Goal: Task Accomplishment & Management: Manage account settings

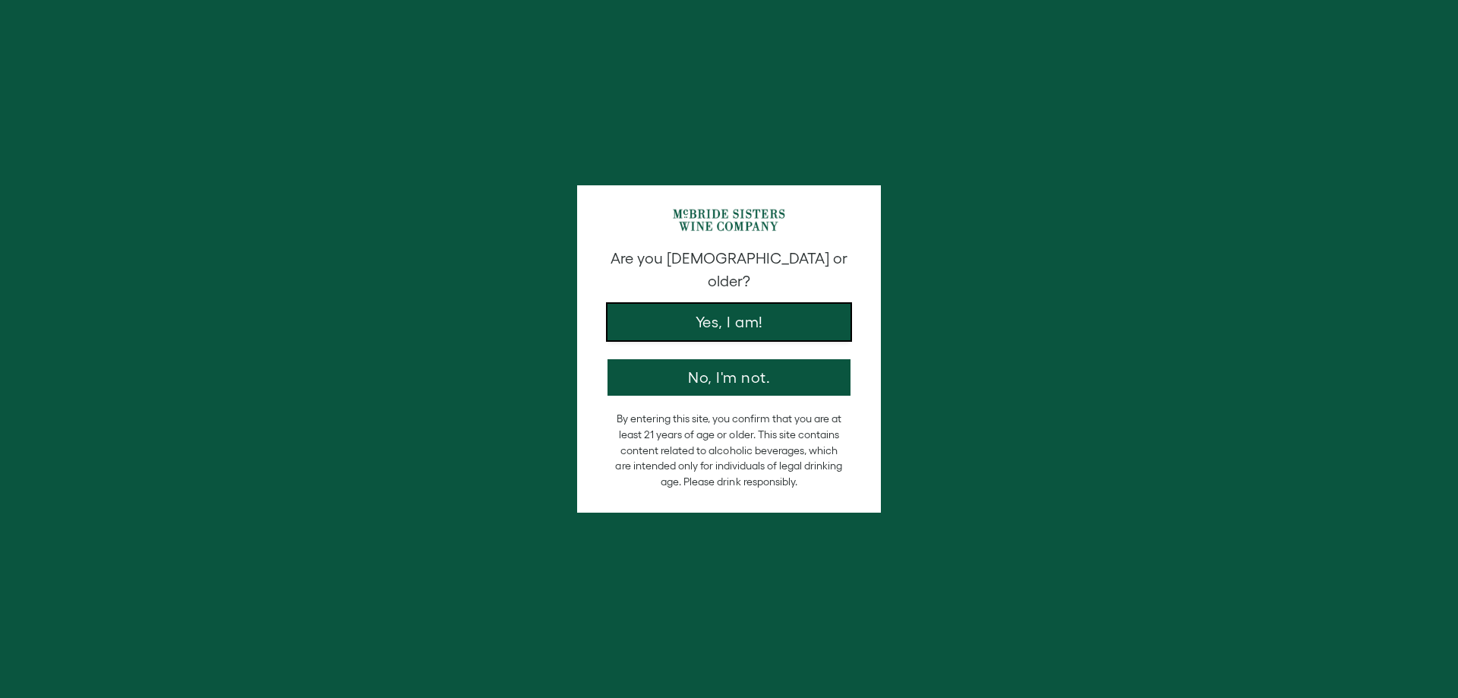
click at [765, 305] on button "Yes, I am!" at bounding box center [728, 322] width 243 height 36
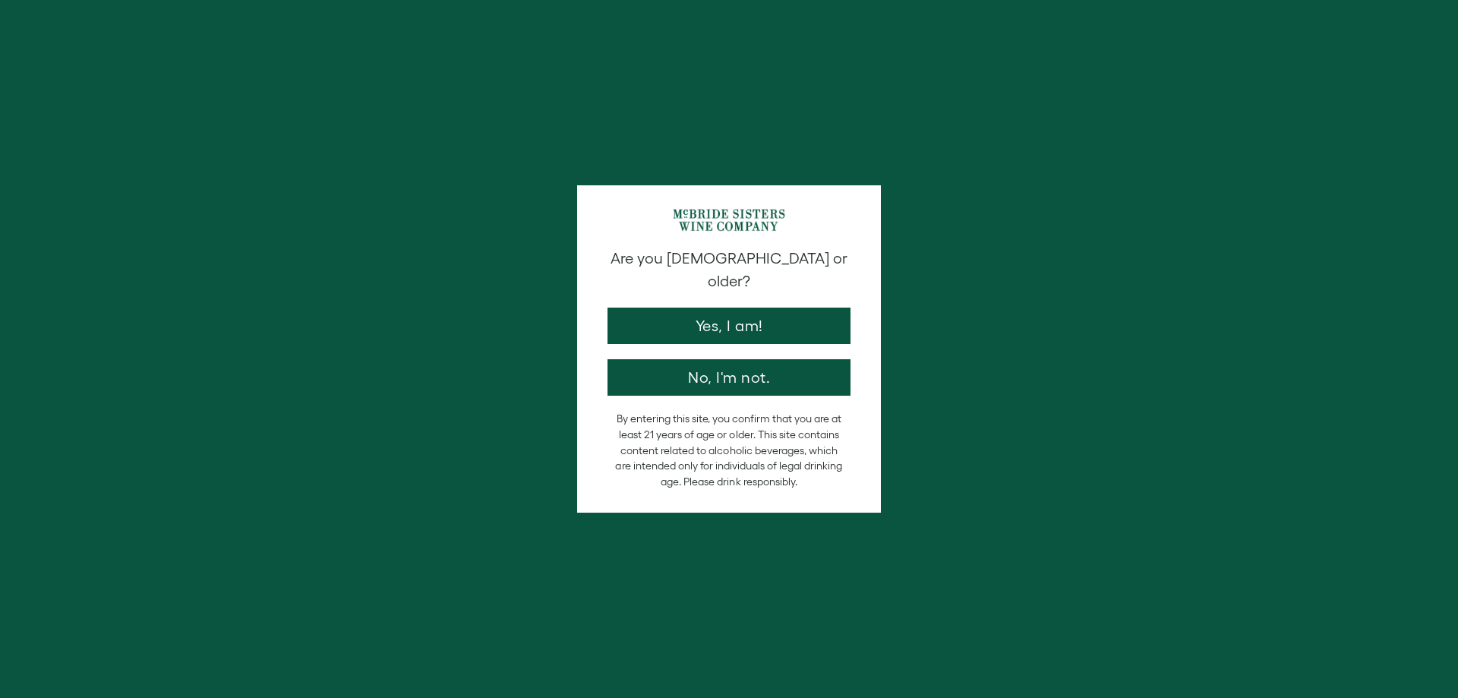
click at [684, 304] on div at bounding box center [729, 349] width 1458 height 698
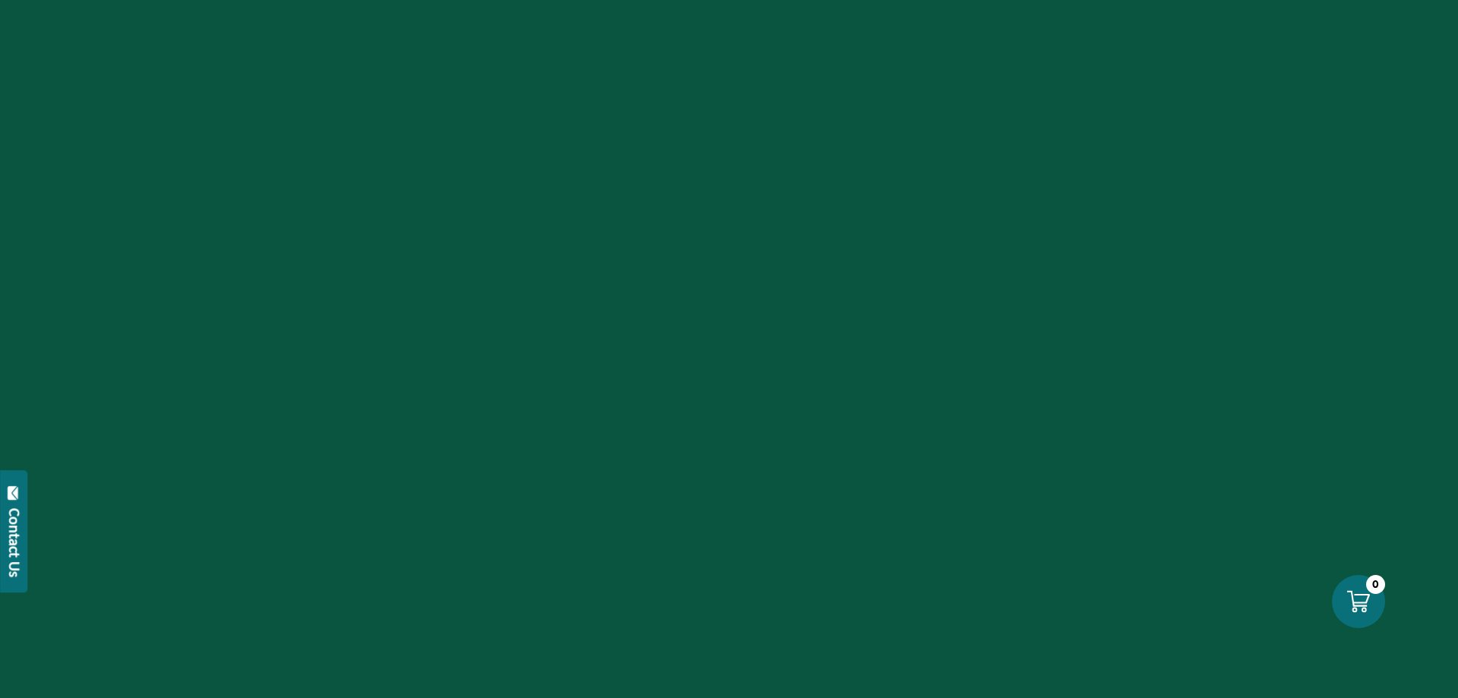
click at [965, 343] on div at bounding box center [729, 349] width 1458 height 698
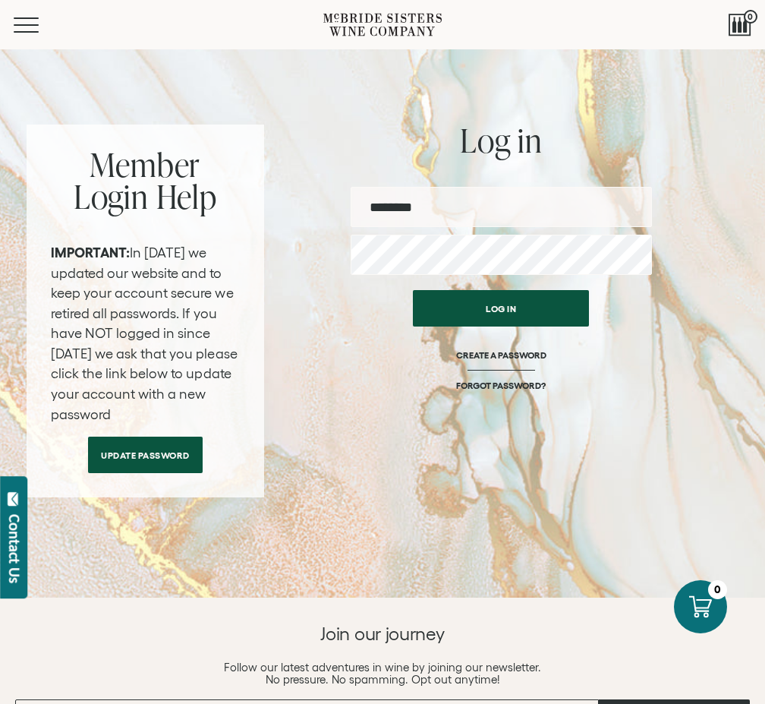
click at [451, 207] on input "email" at bounding box center [501, 207] width 301 height 40
type input "**********"
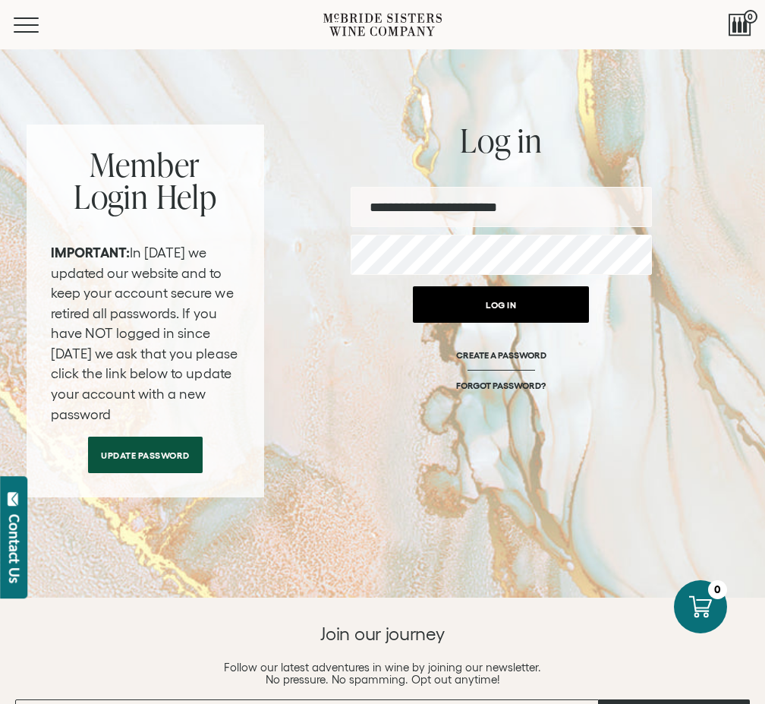
click at [489, 304] on button "Log in" at bounding box center [501, 304] width 176 height 36
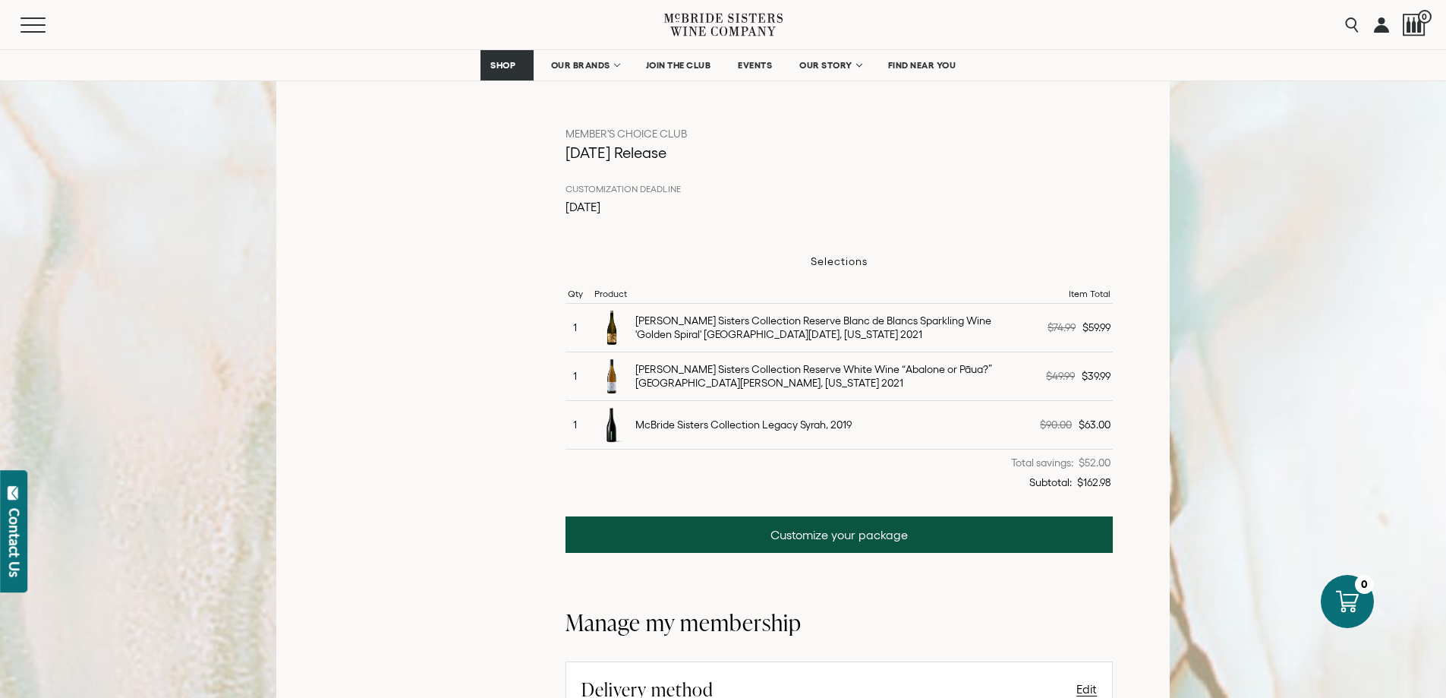
scroll to position [639, 0]
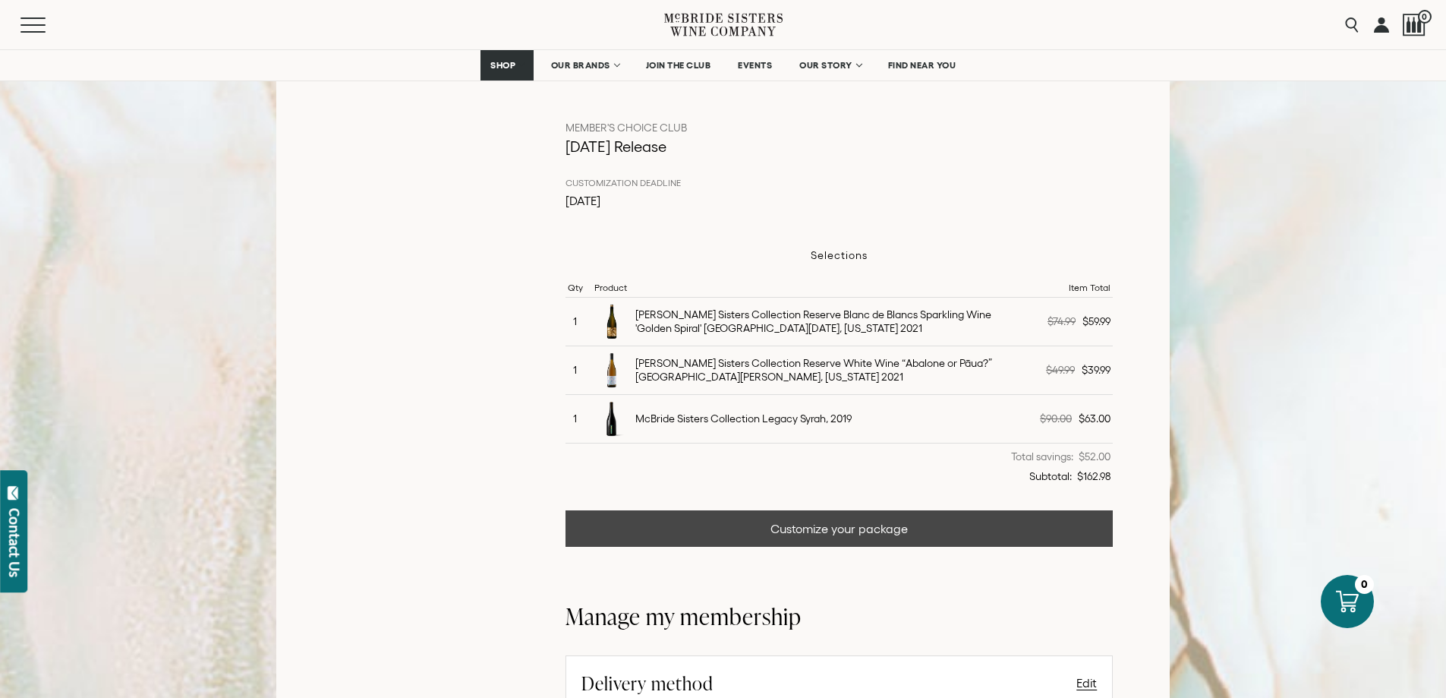
click at [765, 534] on link "Customize your package" at bounding box center [840, 528] width 548 height 36
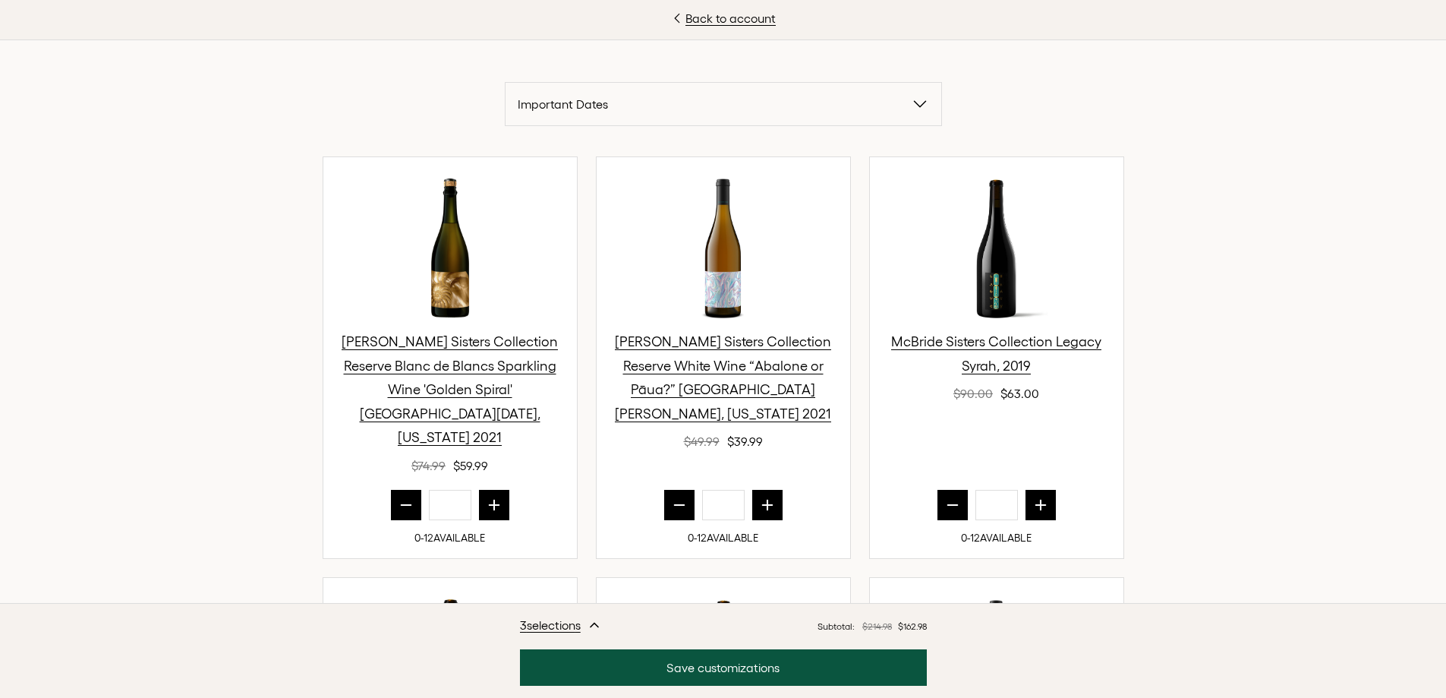
scroll to position [465, 0]
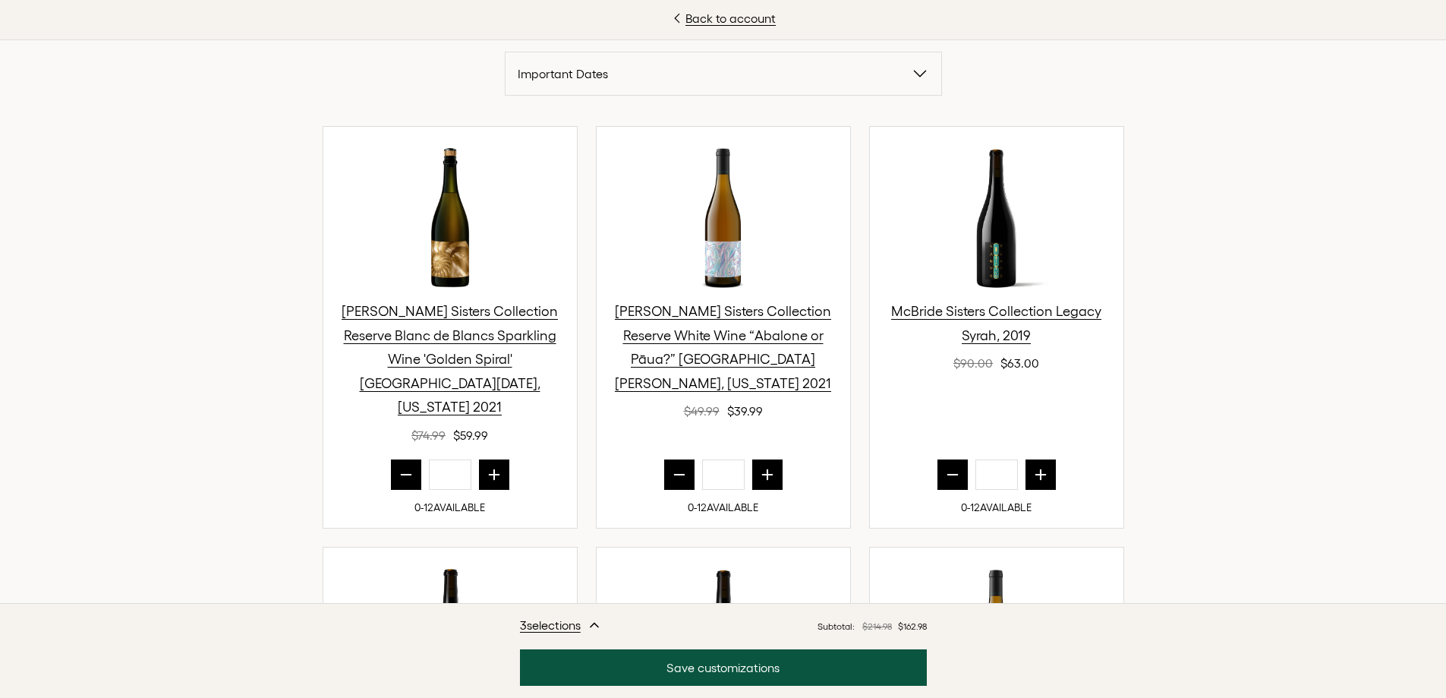
click at [765, 433] on div "McBride Sisters Collection Legacy Syrah, 2019 $90.00 $63.00" at bounding box center [997, 293] width 254 height 333
click at [765, 467] on icon "prior quantity" at bounding box center [952, 474] width 15 height 15
type input "*"
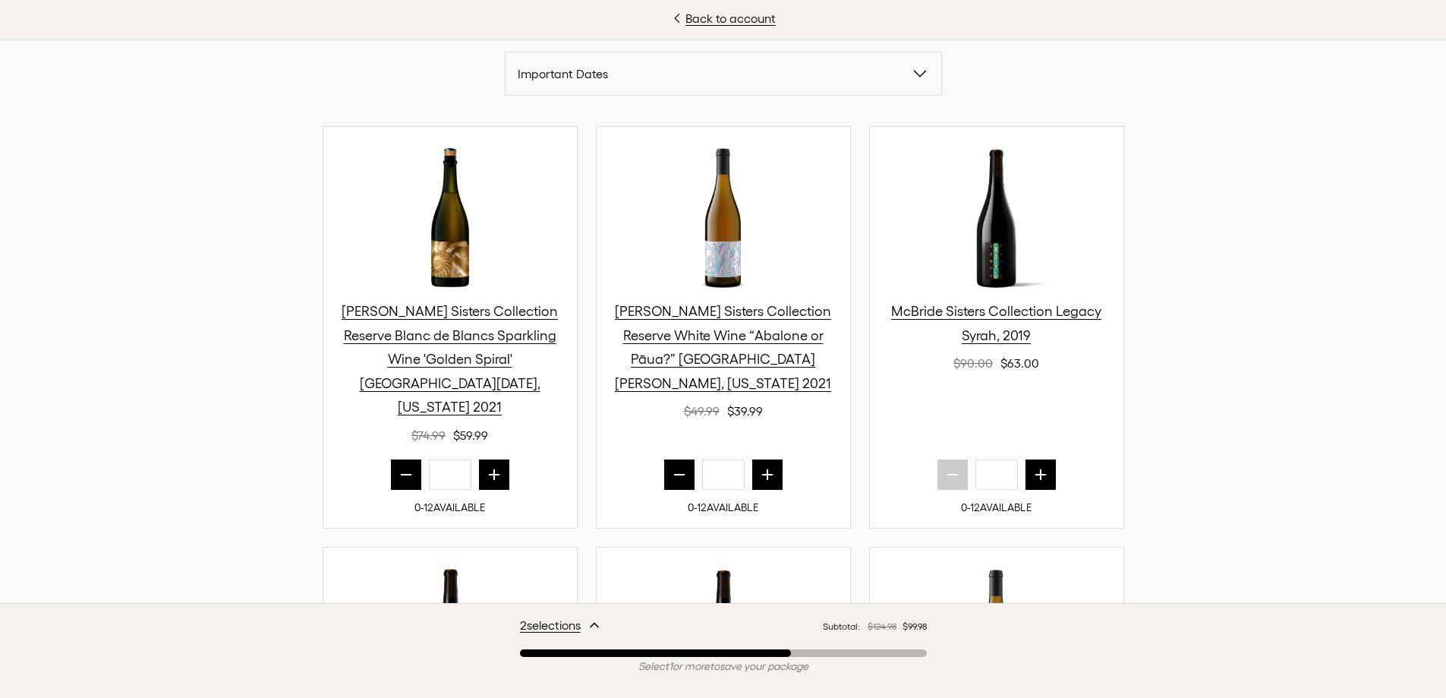
click at [672, 467] on icon "prior quantity" at bounding box center [679, 474] width 15 height 15
type input "*"
click at [402, 475] on icon "prior quantity" at bounding box center [406, 475] width 10 height 0
type input "*"
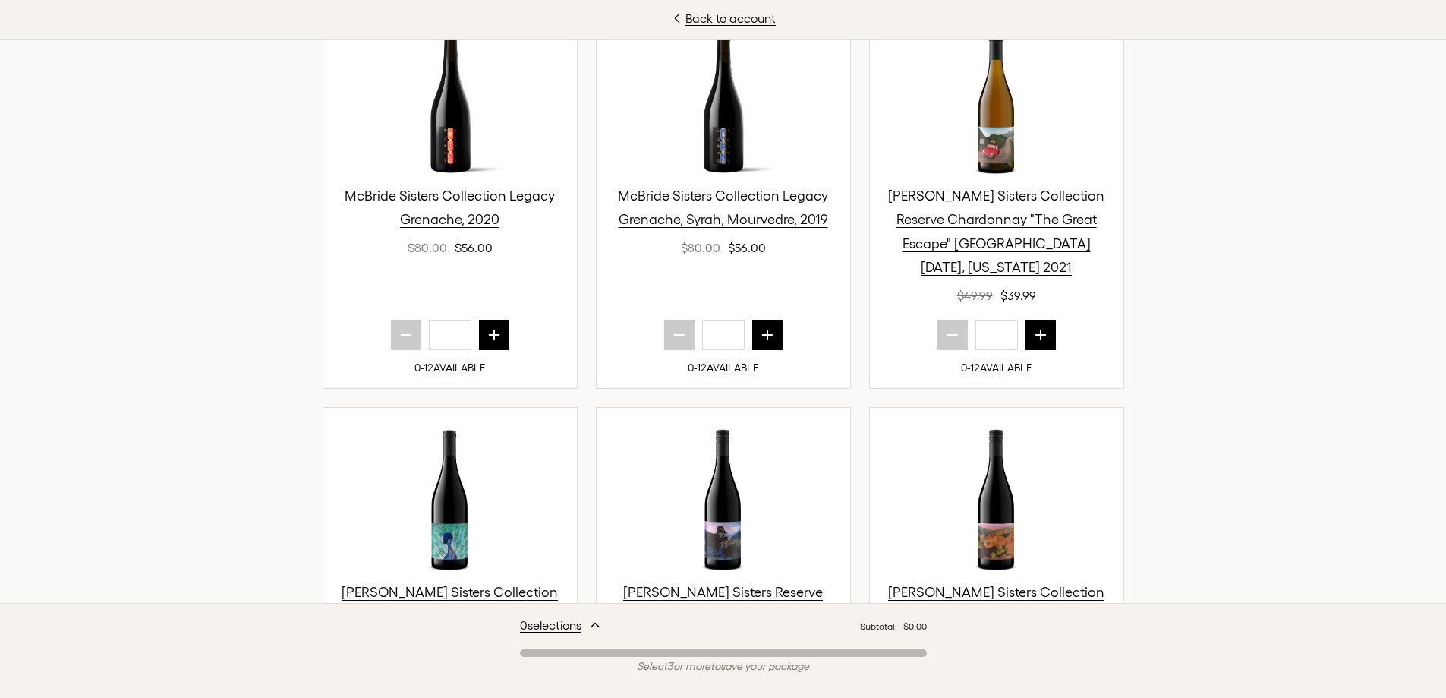
scroll to position [1042, 0]
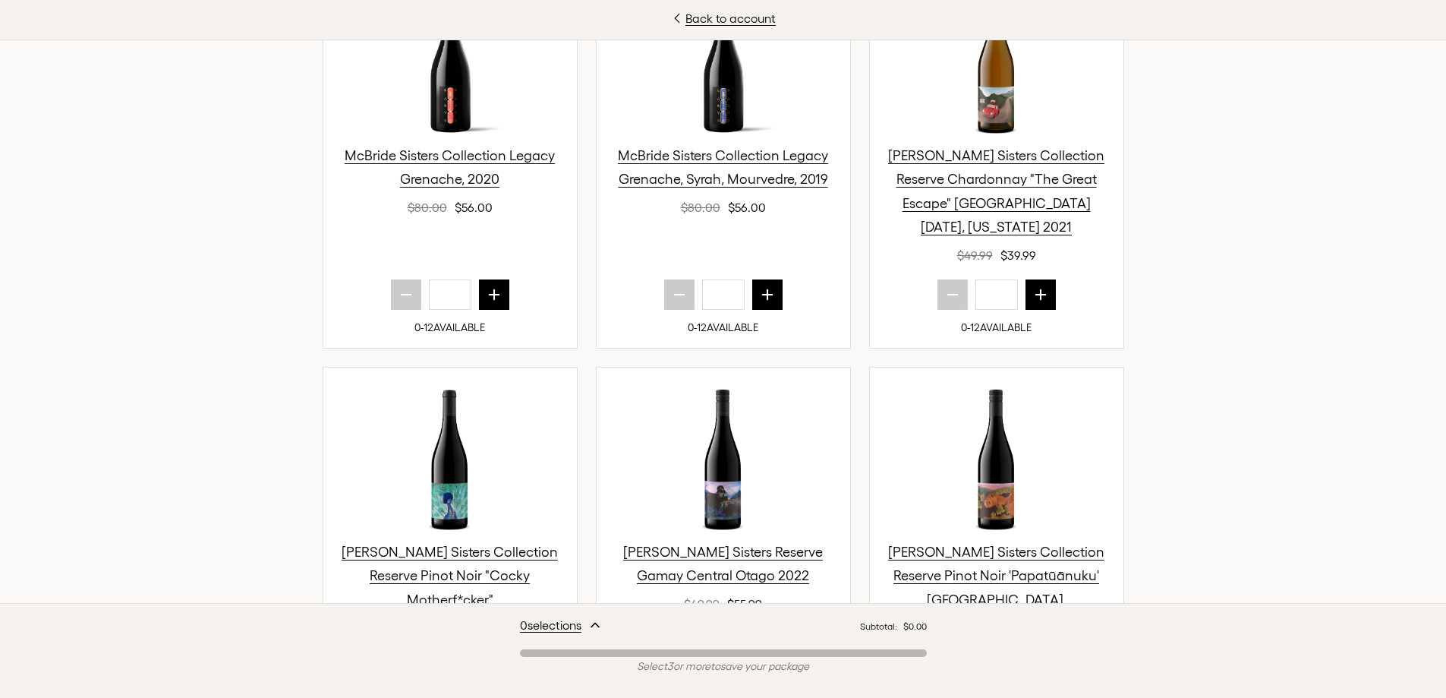
click at [765, 287] on icon "next quantity" at bounding box center [1040, 294] width 15 height 15
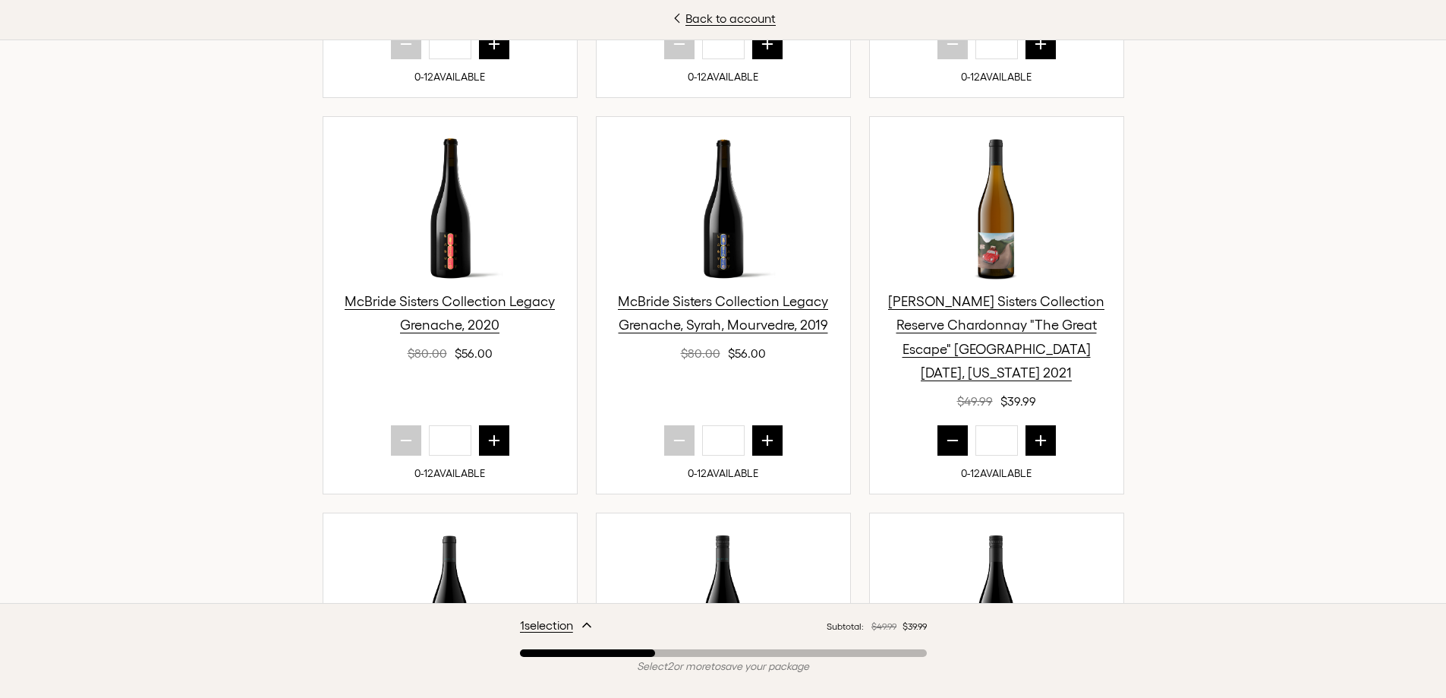
scroll to position [840, 0]
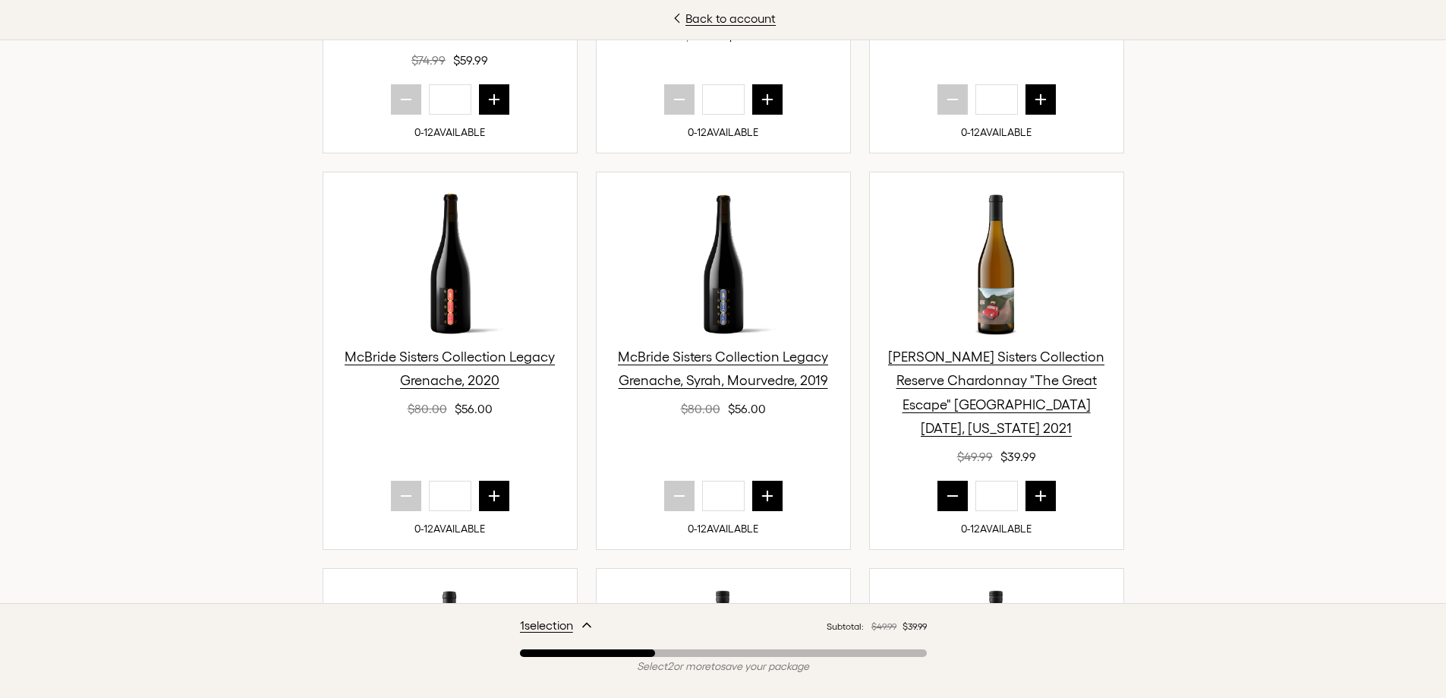
click at [765, 488] on icon "next quantity" at bounding box center [1040, 495] width 15 height 15
type input "*"
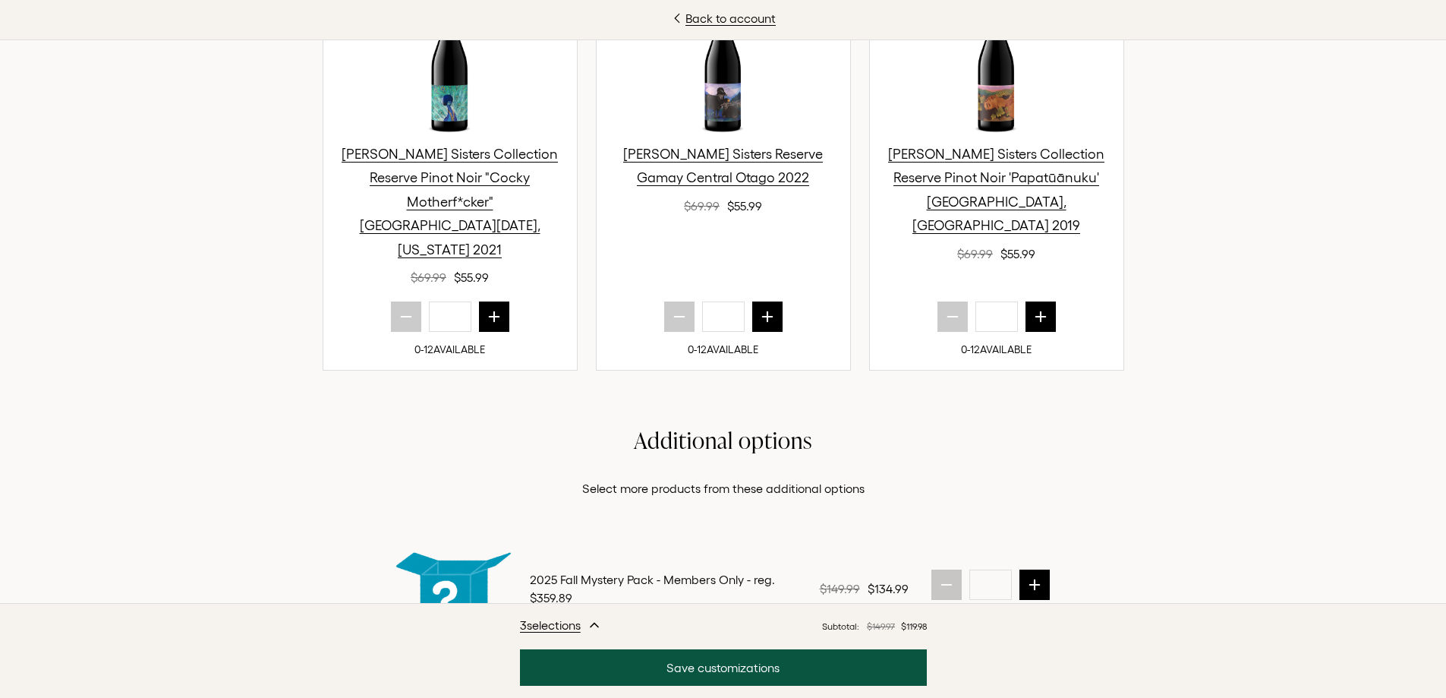
scroll to position [1522, 0]
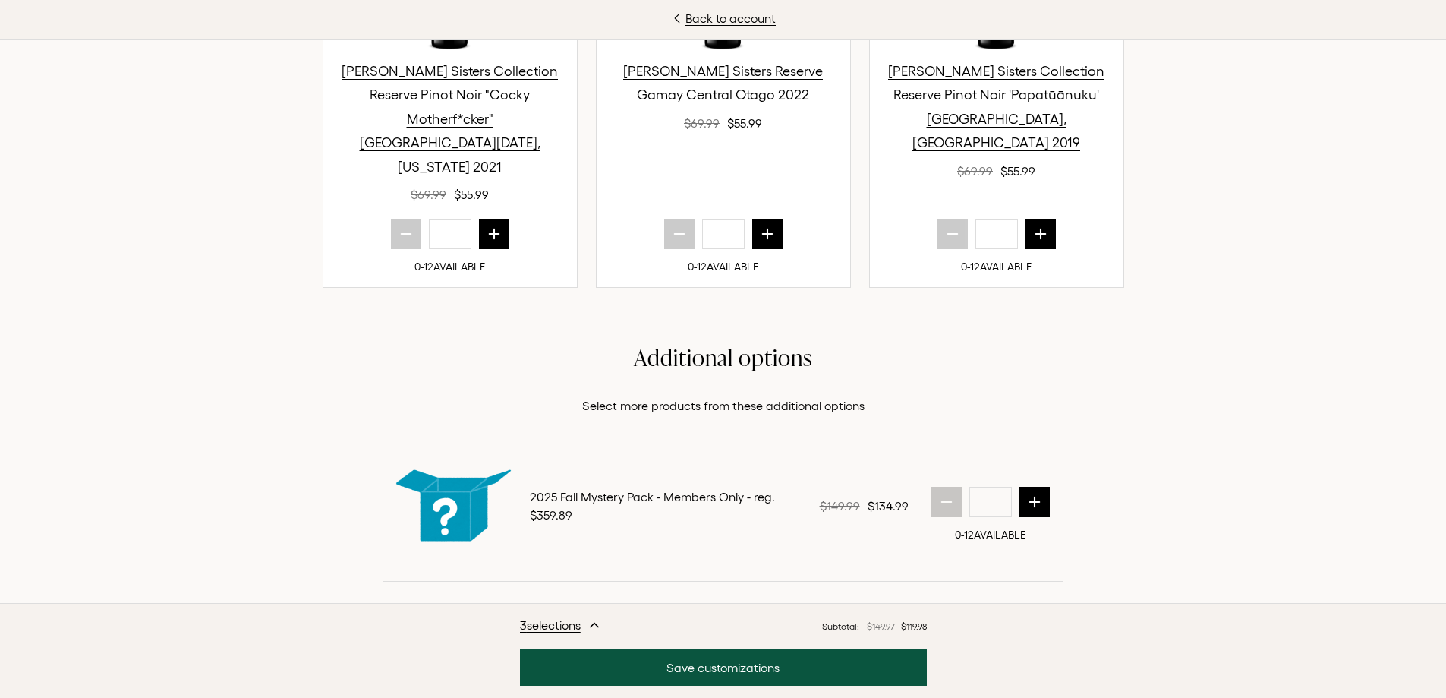
click at [765, 494] on icon "next quantity" at bounding box center [1034, 501] width 15 height 15
type input "*"
click at [765, 65] on div "Back to account No Tricks. All Treats! For this release, we’ve put together a l…" at bounding box center [723, 349] width 1446 height 698
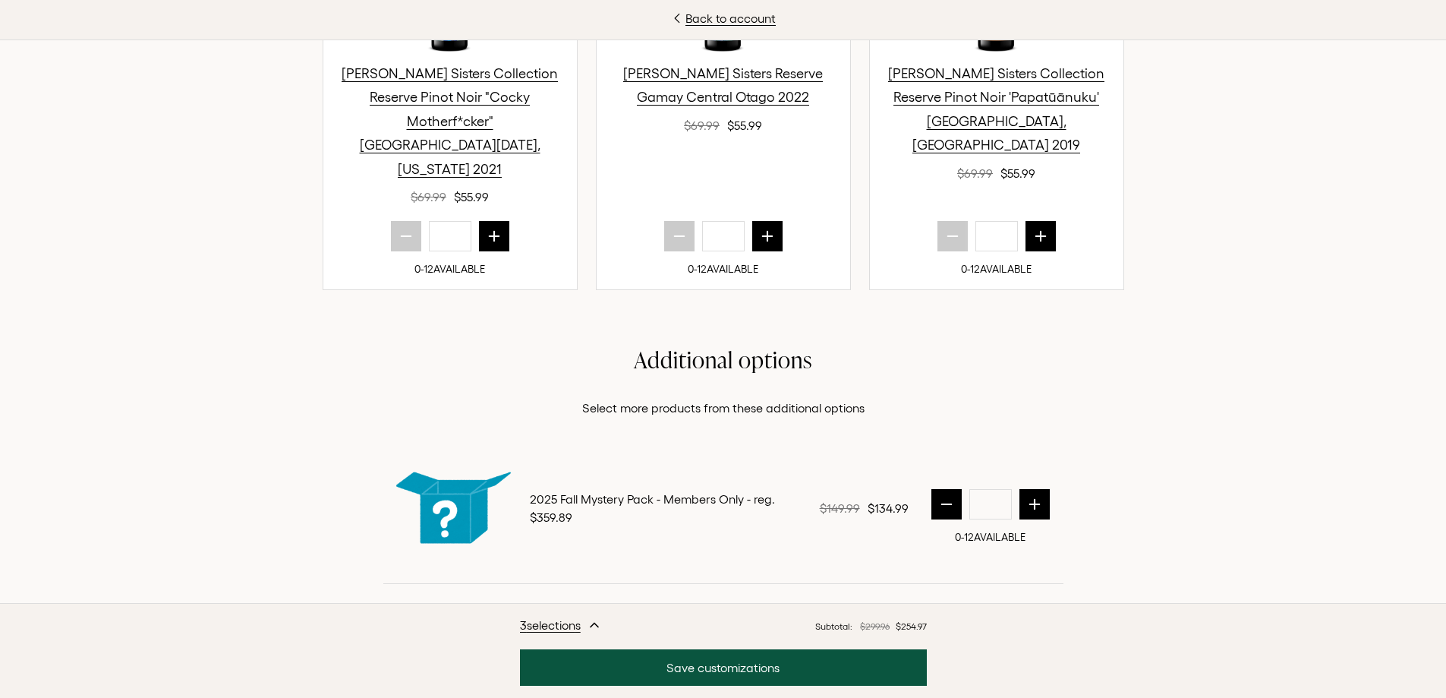
scroll to position [1522, 0]
click at [733, 342] on h2 "Additional options" at bounding box center [723, 357] width 680 height 30
click at [685, 342] on h2 "Additional options" at bounding box center [723, 357] width 680 height 30
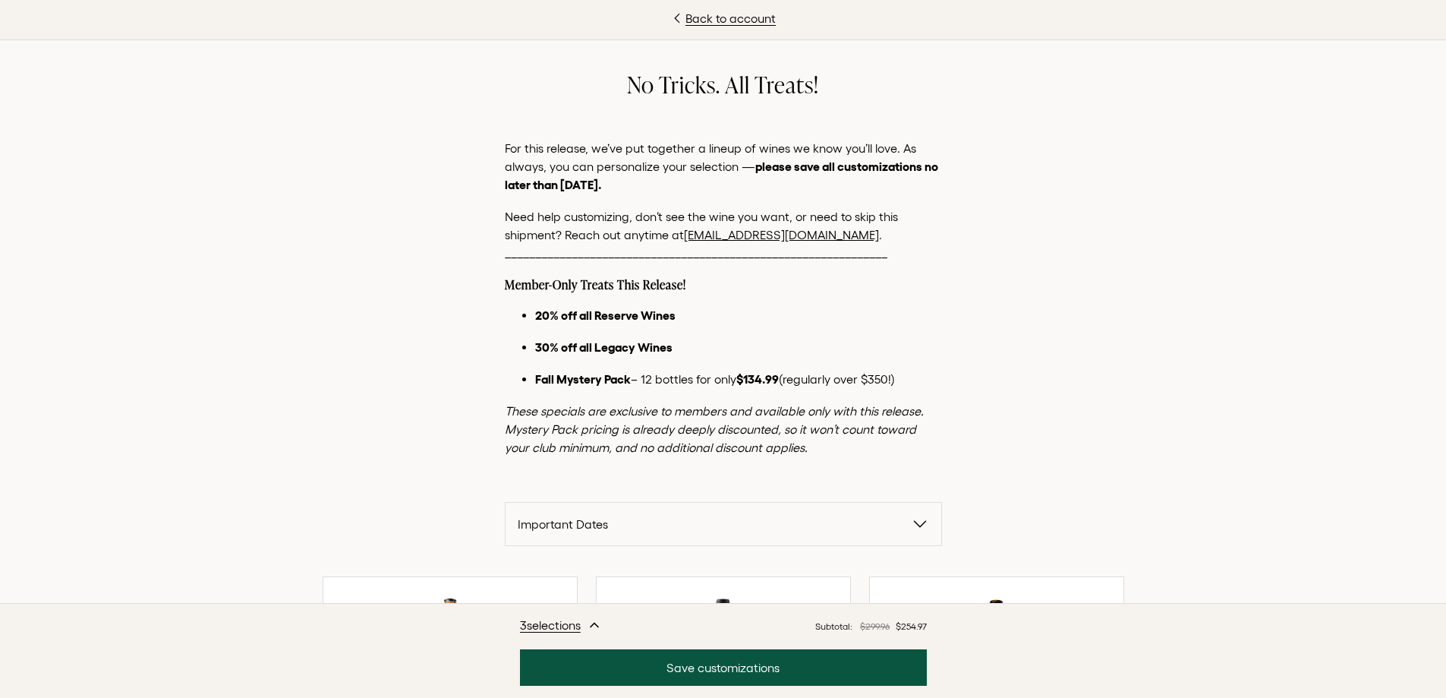
scroll to position [0, 0]
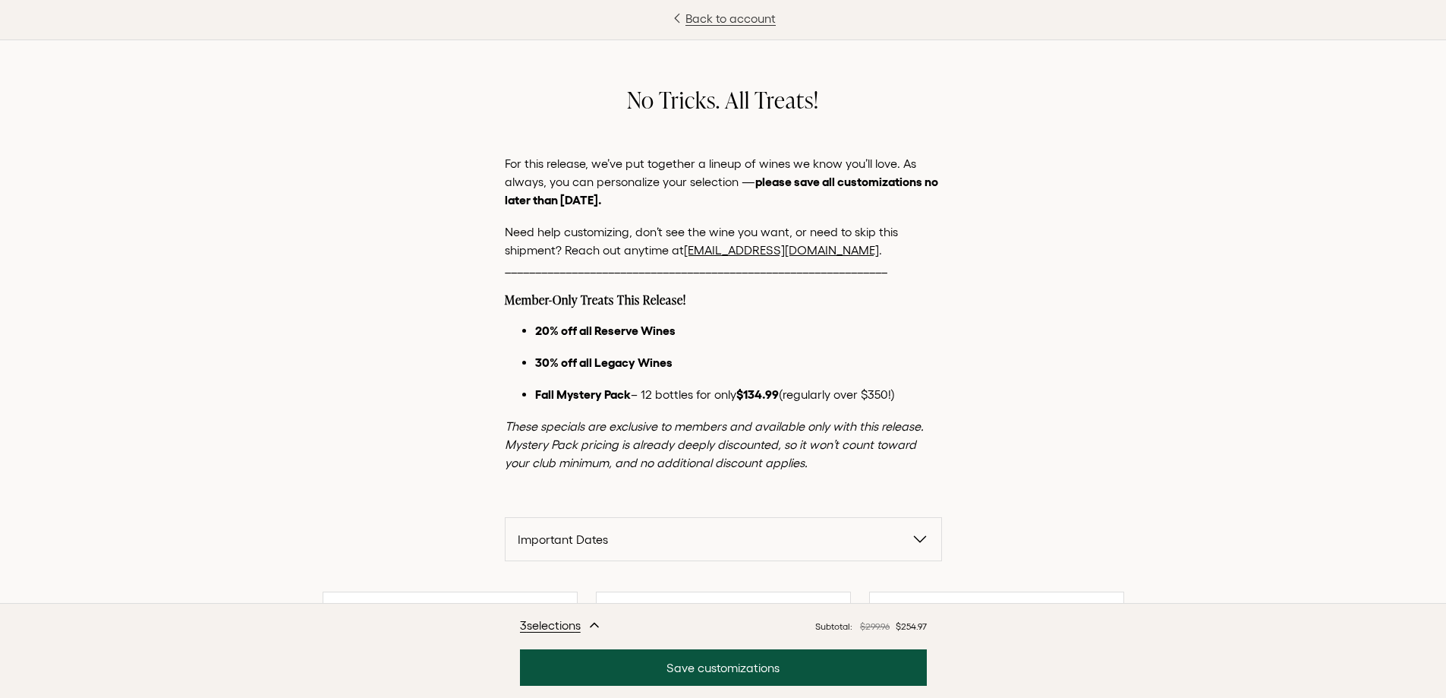
click at [685, 21] on div at bounding box center [677, 18] width 15 height 18
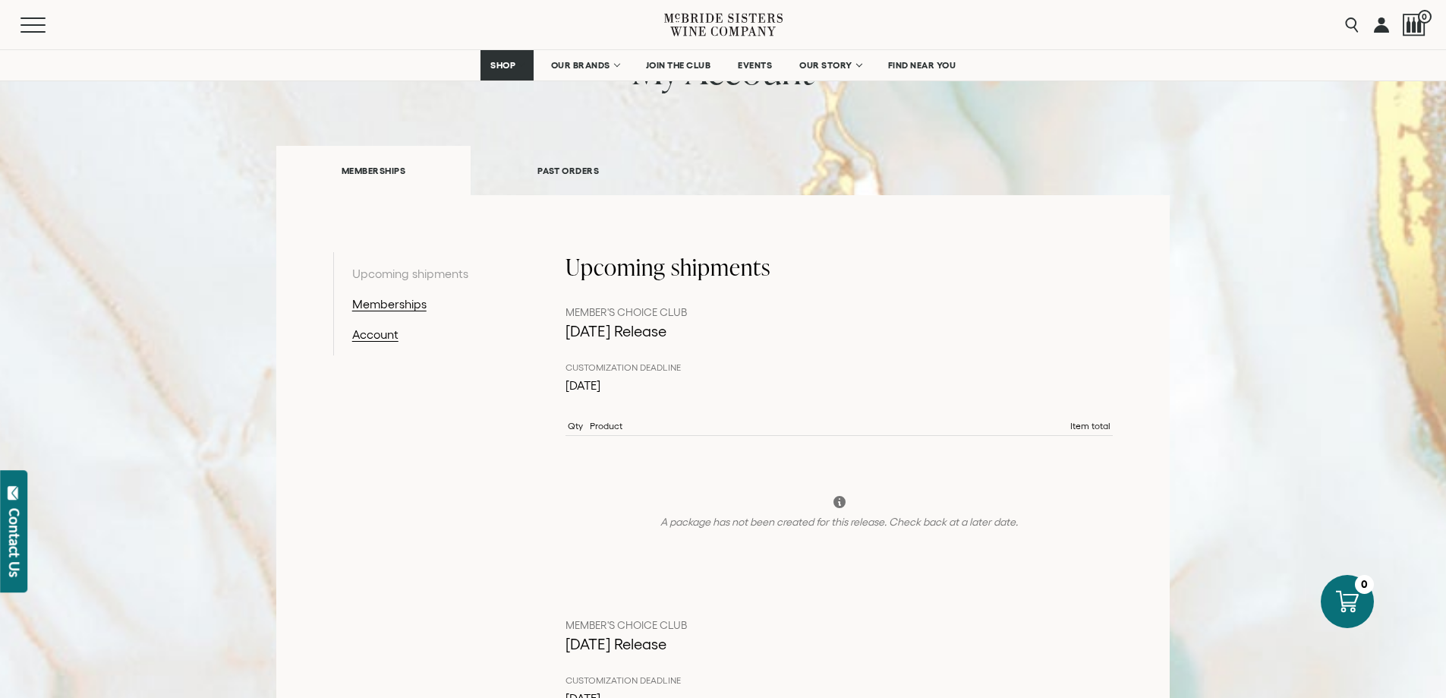
scroll to position [136, 0]
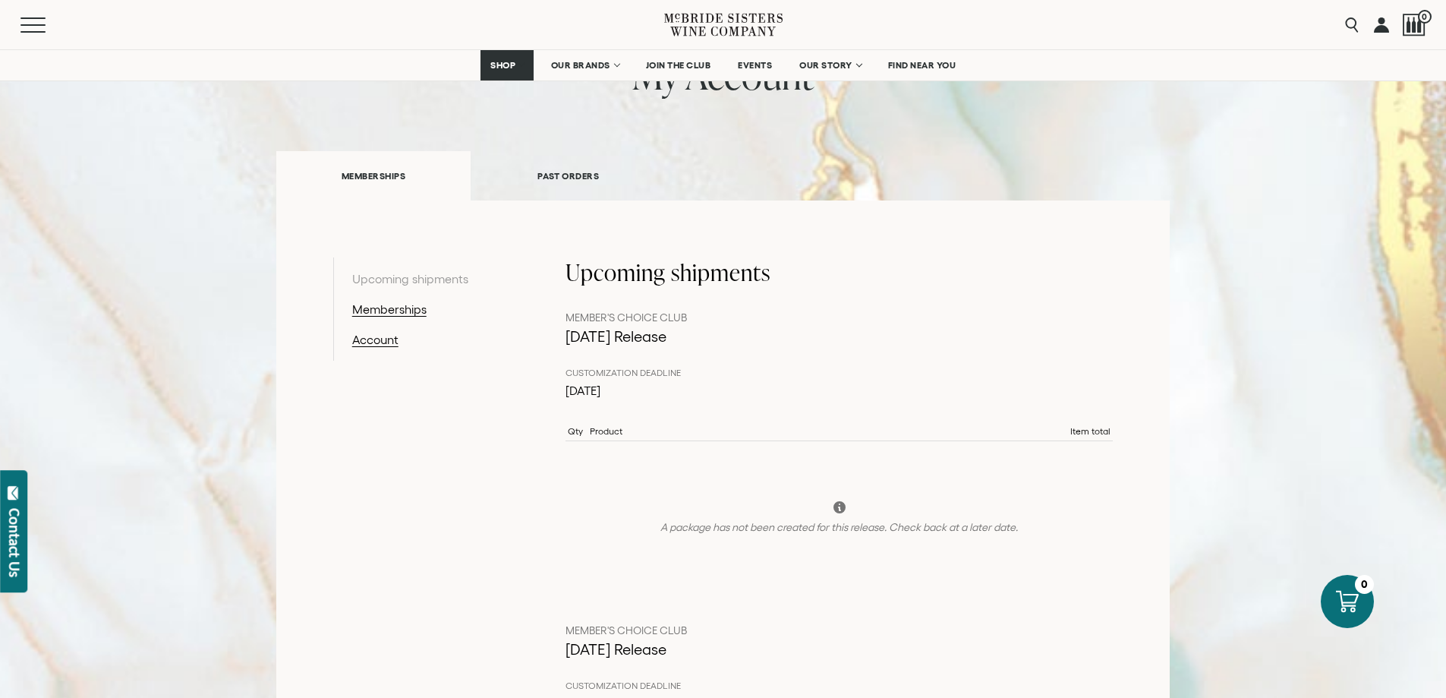
click at [538, 176] on link "PAST ORDERS" at bounding box center [568, 176] width 195 height 52
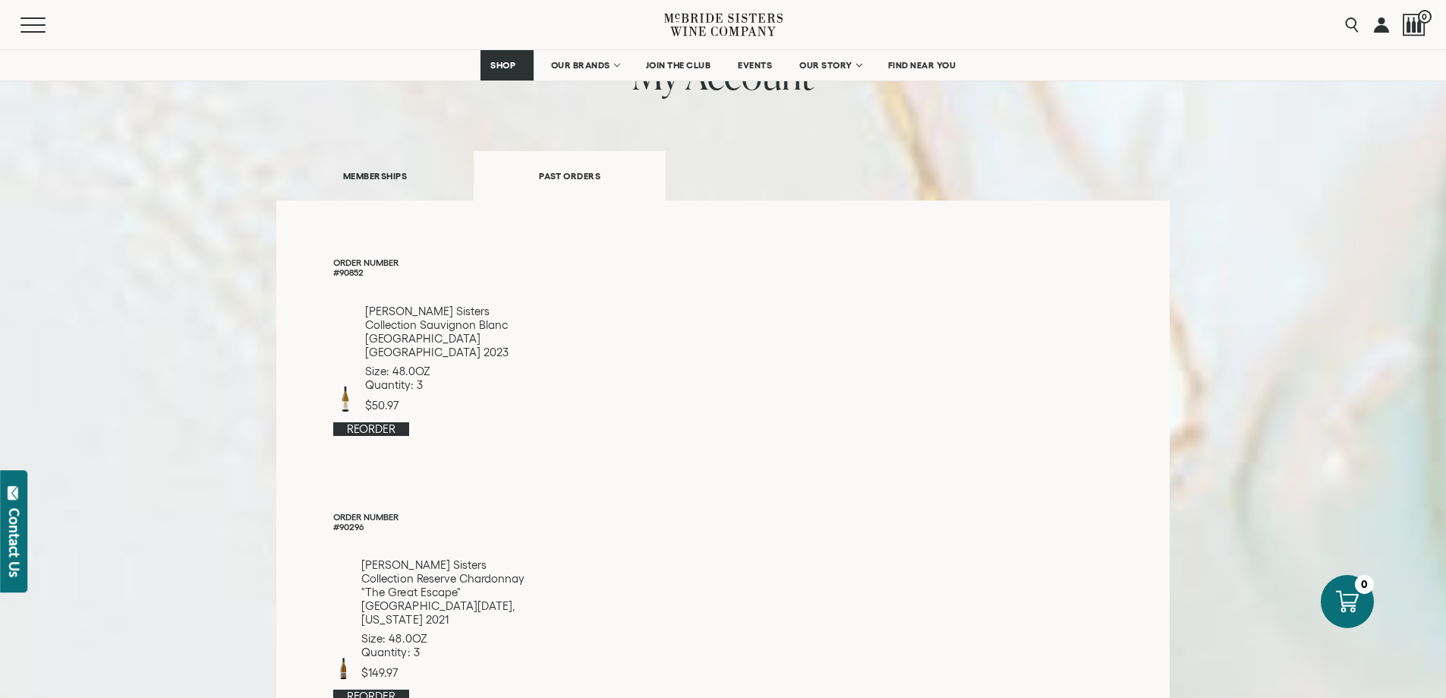
click at [386, 422] on link "Reorder" at bounding box center [371, 429] width 76 height 14
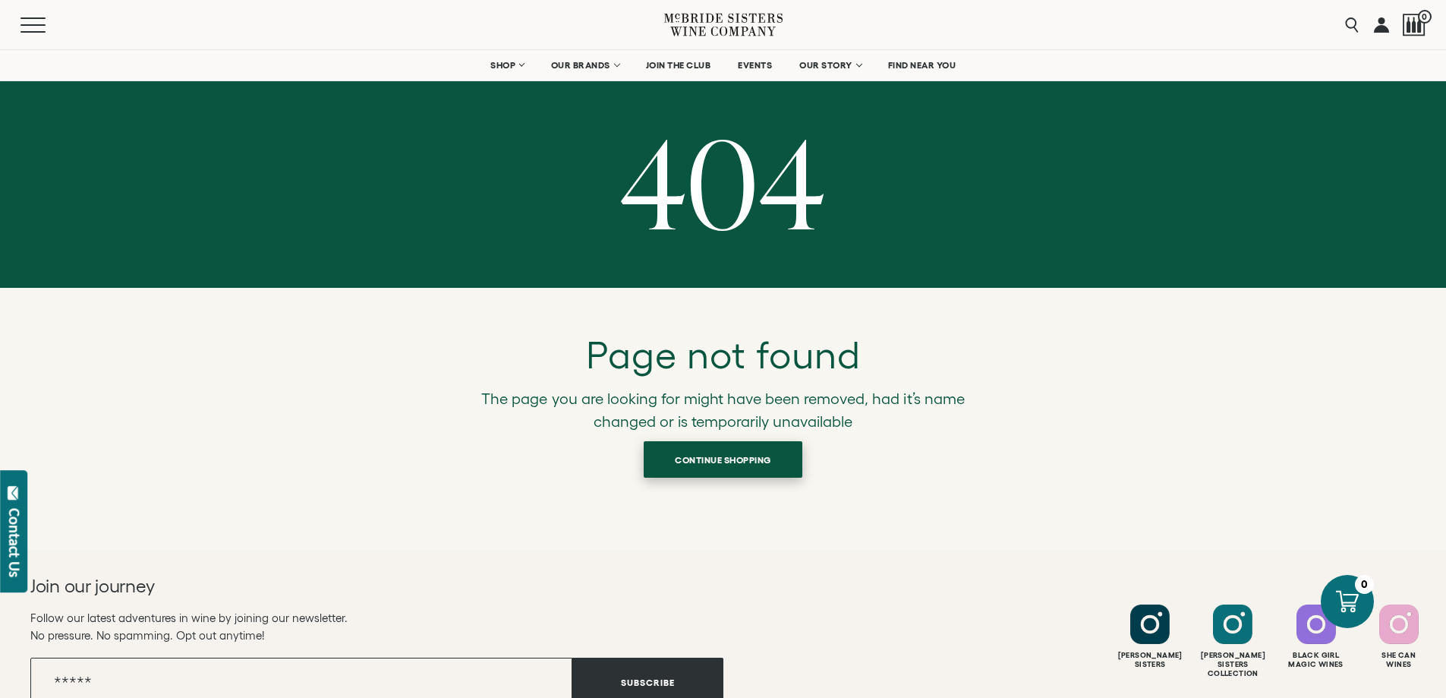
click at [719, 458] on span "Continue shopping" at bounding box center [723, 460] width 150 height 30
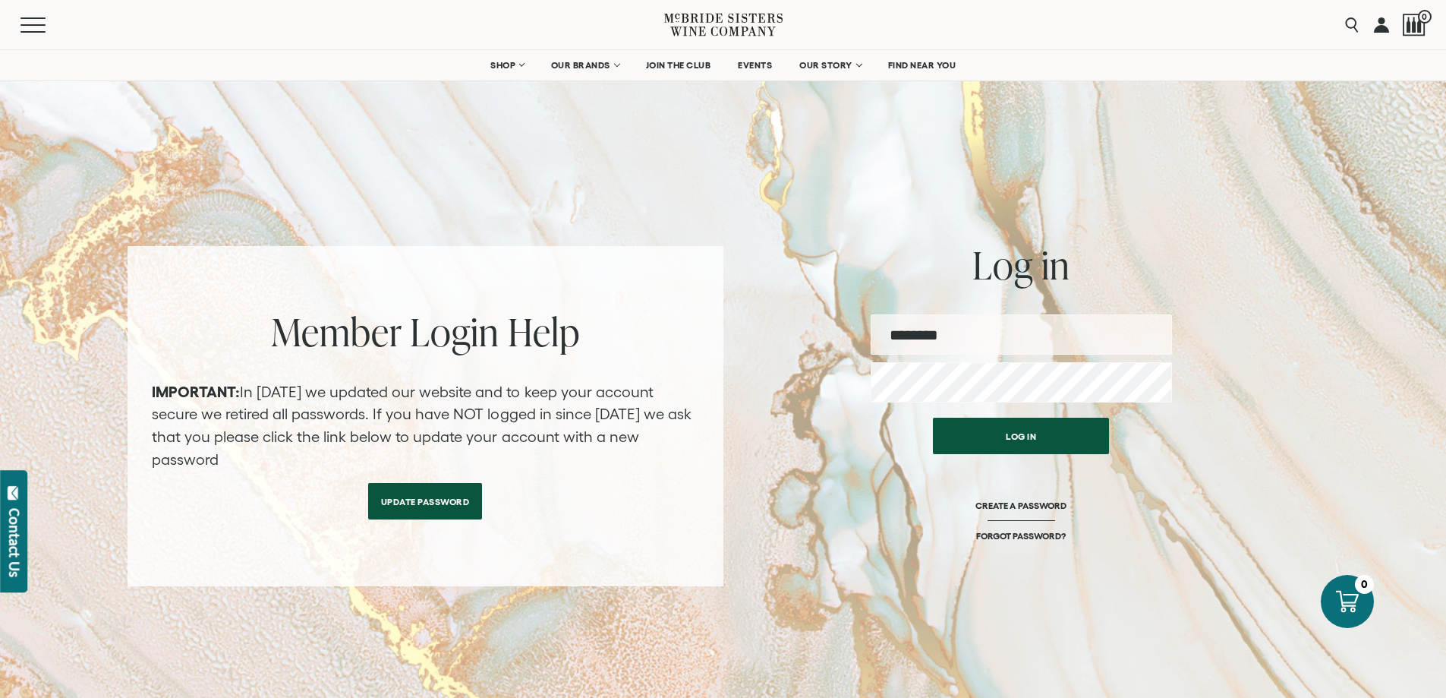
click at [910, 342] on input "email" at bounding box center [1021, 334] width 301 height 40
type input "**********"
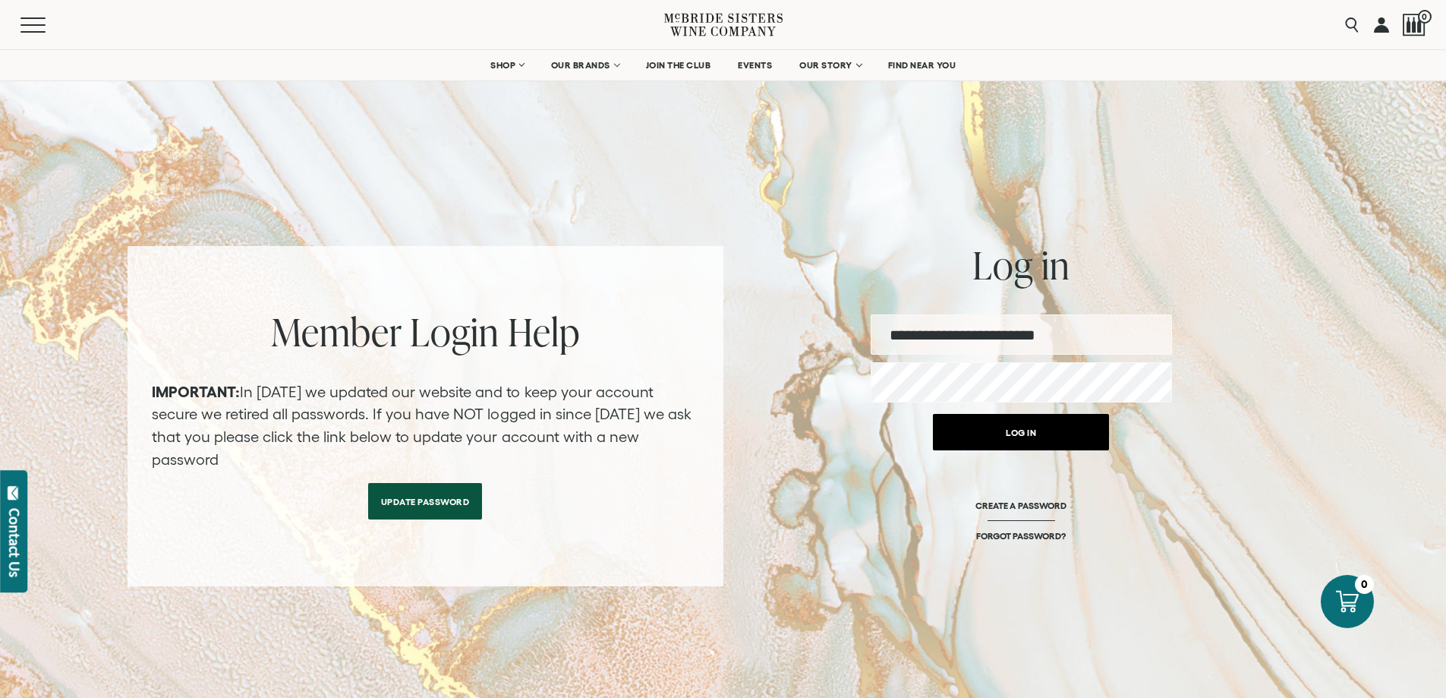
click at [1019, 439] on button "Log in" at bounding box center [1021, 432] width 176 height 36
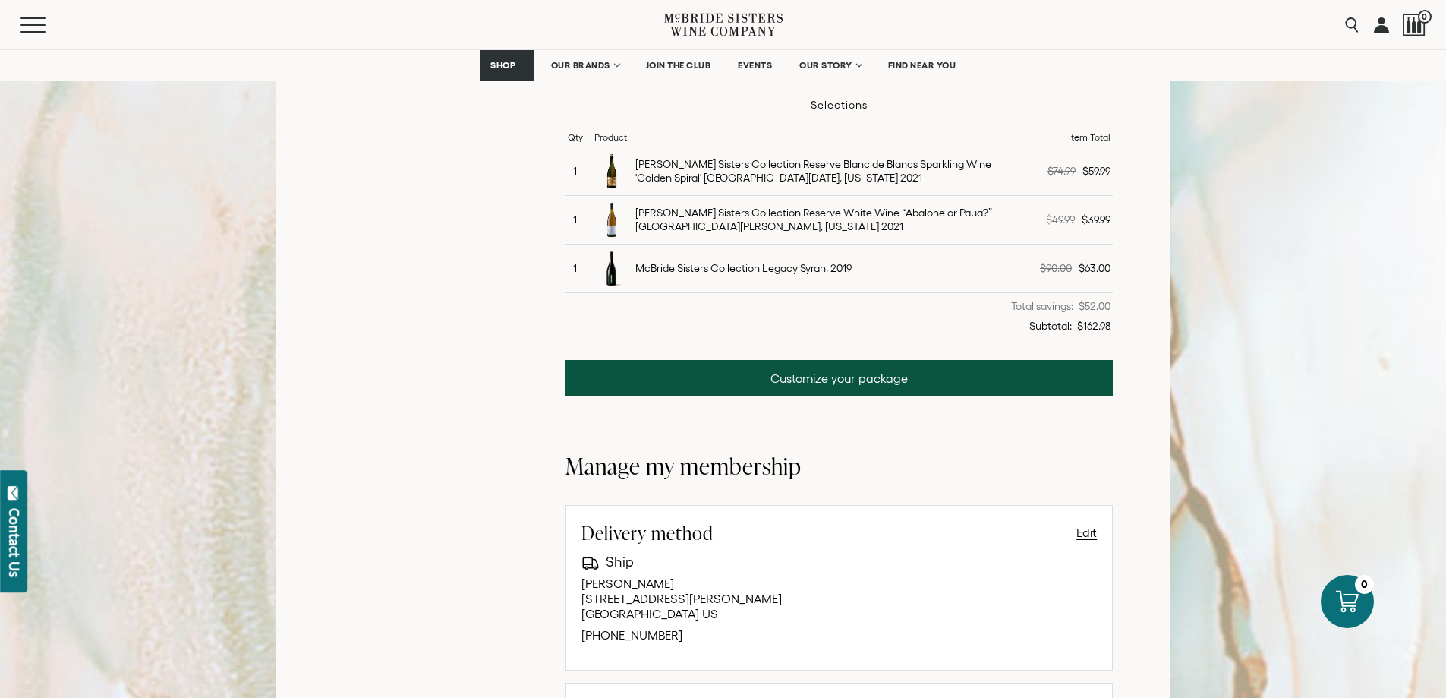
scroll to position [868, 0]
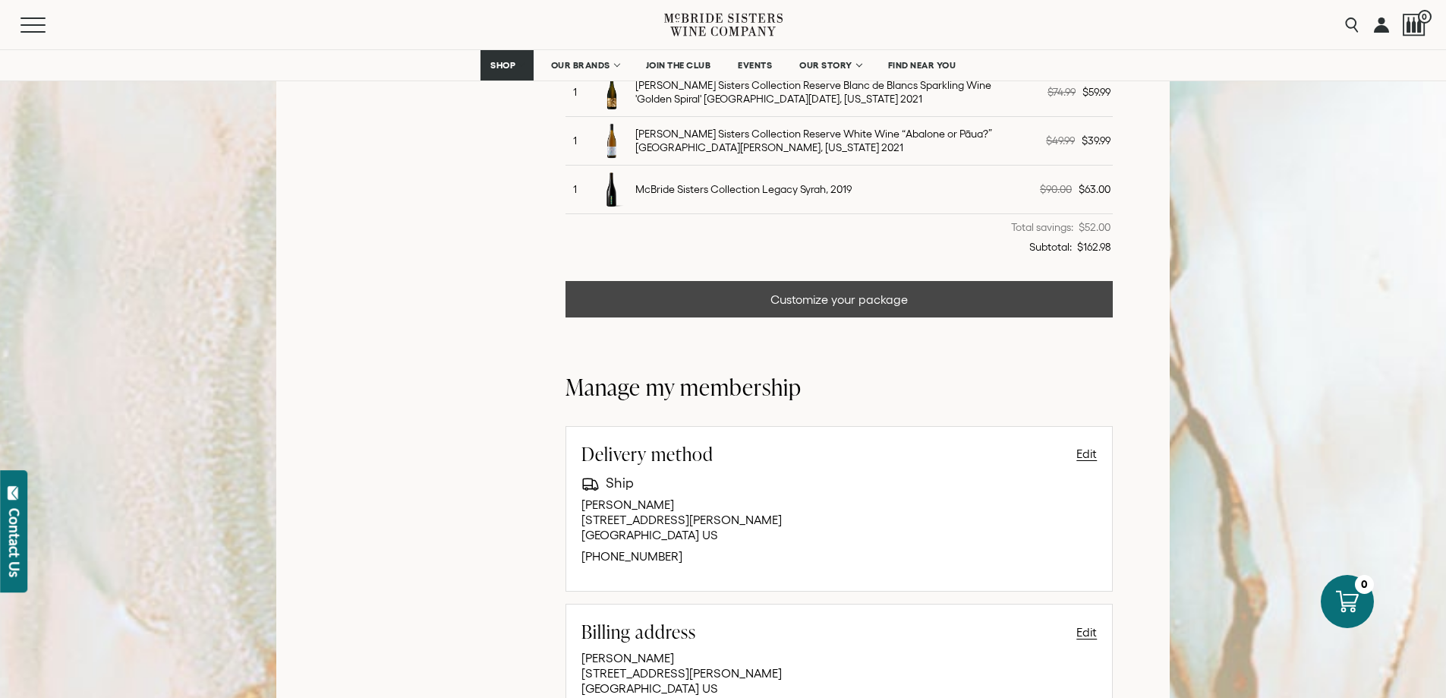
click at [873, 305] on link "Customize your package" at bounding box center [840, 299] width 548 height 36
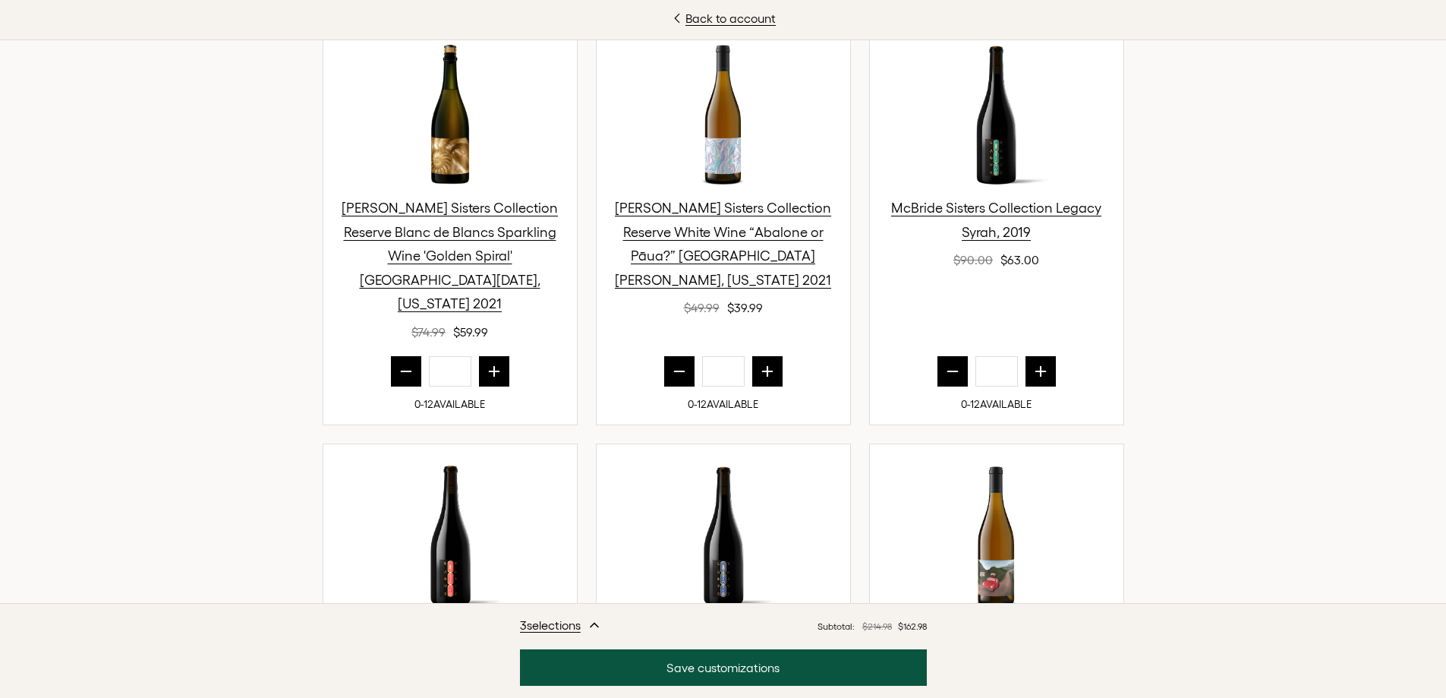
scroll to position [574, 0]
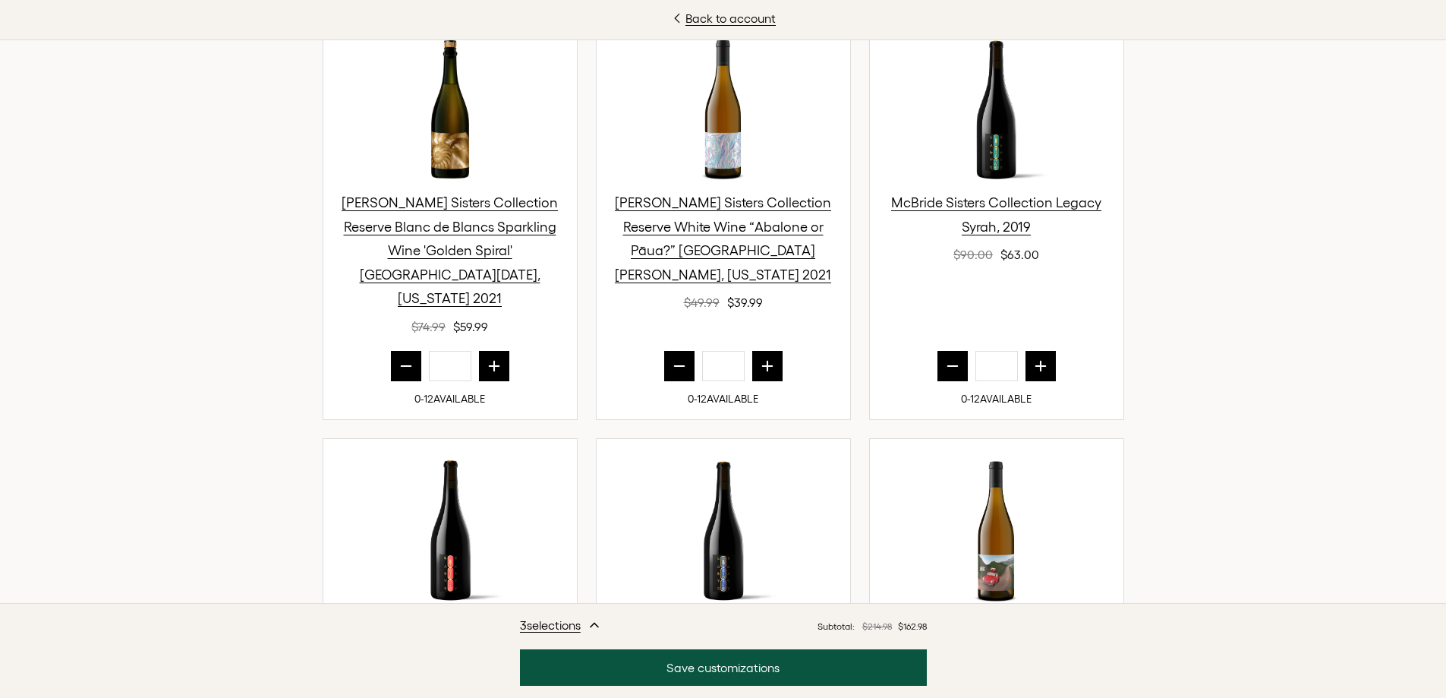
click at [407, 358] on icon "prior quantity" at bounding box center [406, 365] width 15 height 15
type input "*"
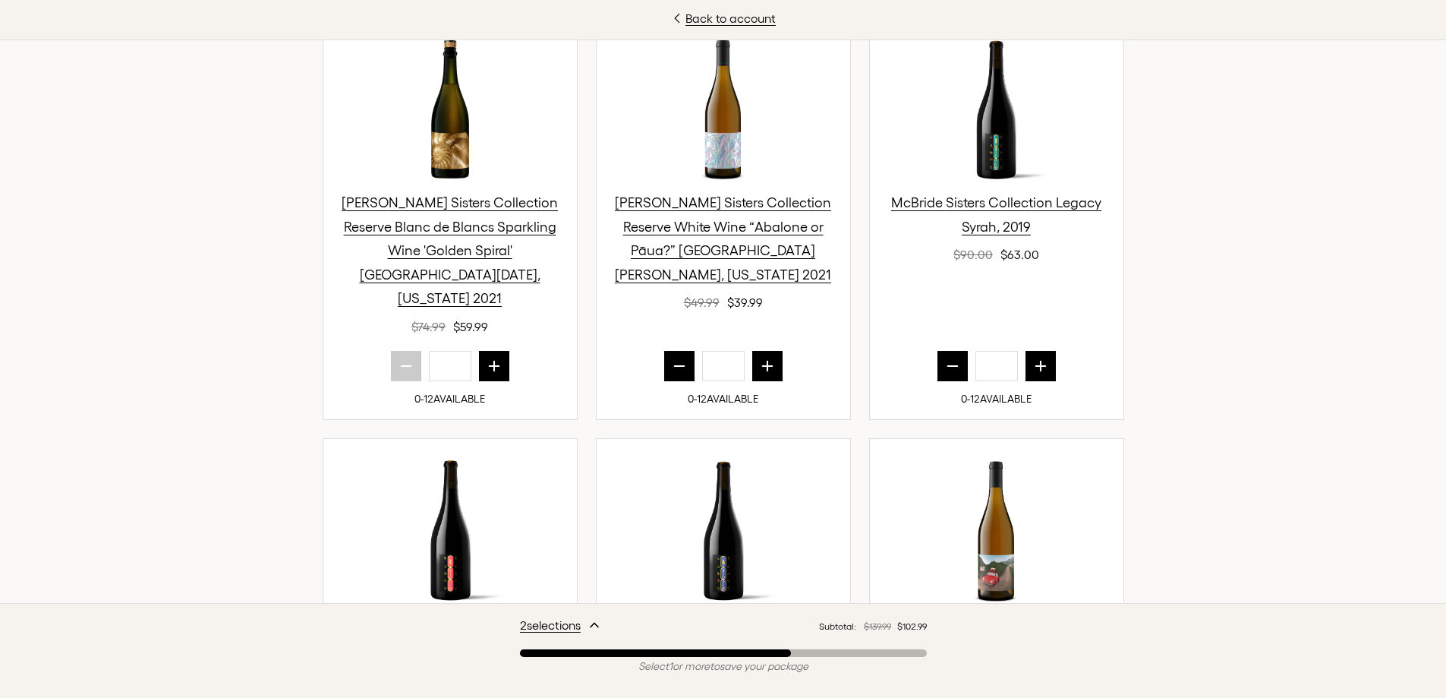
click at [681, 351] on button "prior quantity" at bounding box center [679, 366] width 30 height 30
click at [948, 358] on icon "prior quantity" at bounding box center [952, 365] width 15 height 15
type input "*"
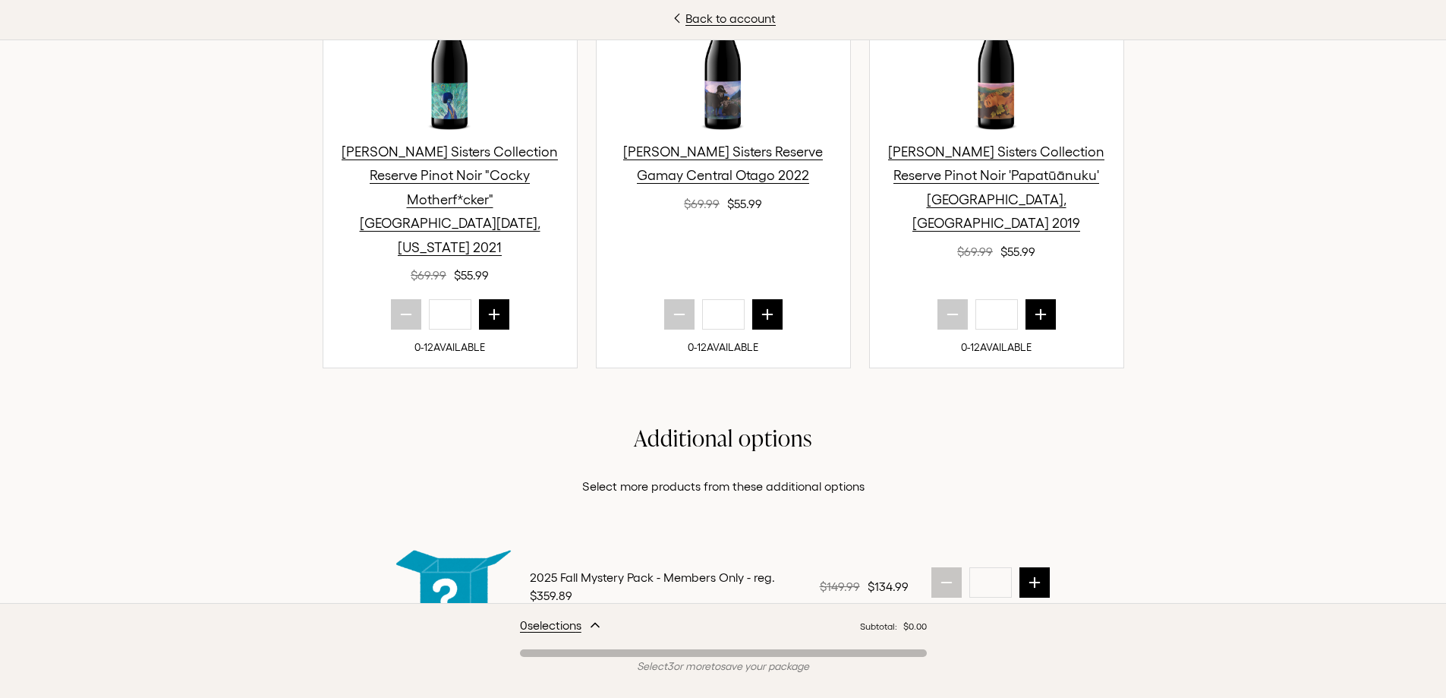
scroll to position [1447, 0]
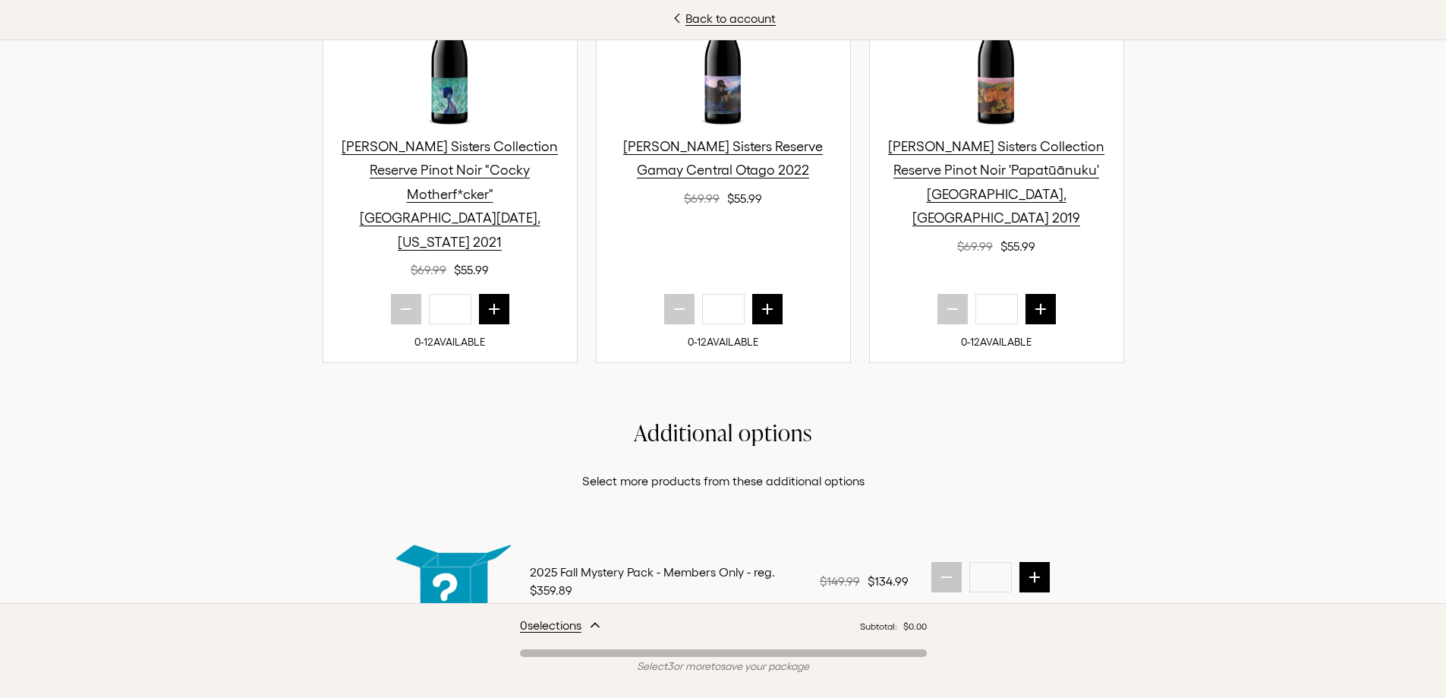
click at [597, 623] on icon "button" at bounding box center [595, 625] width 12 height 12
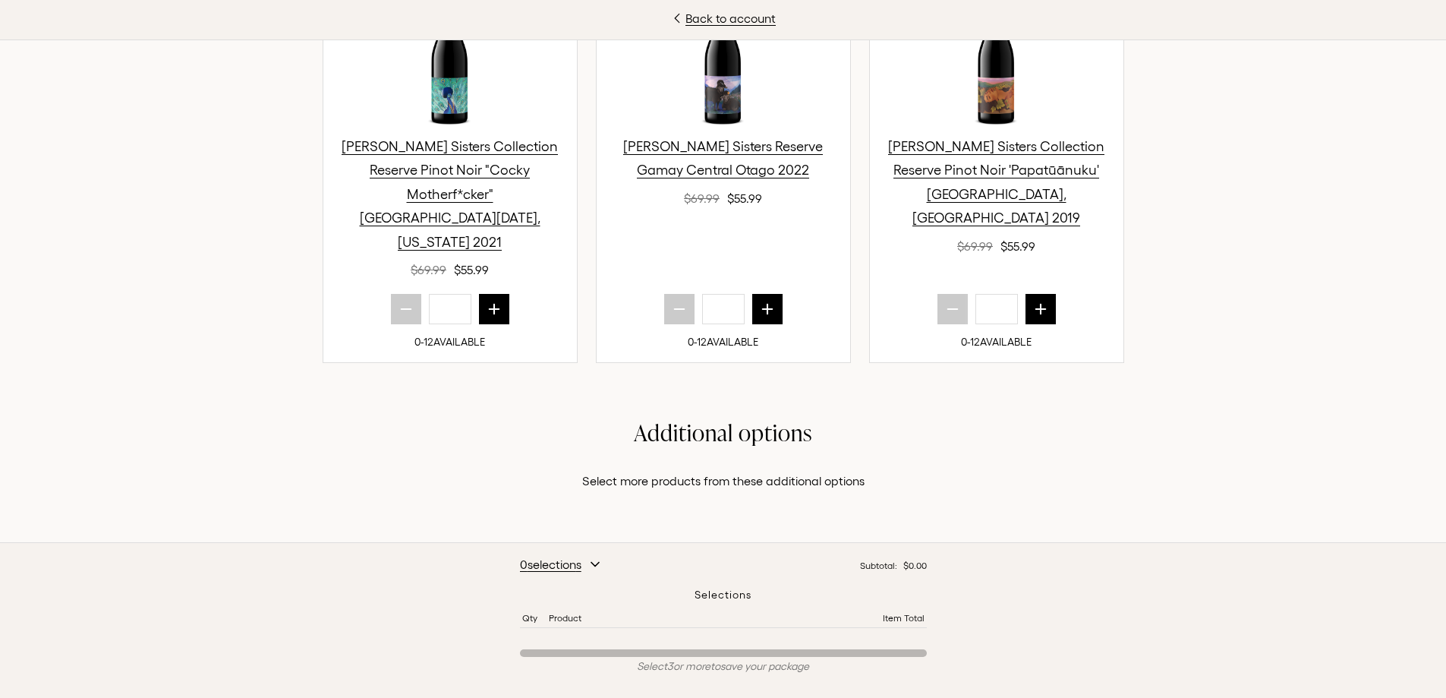
scroll to position [837, 0]
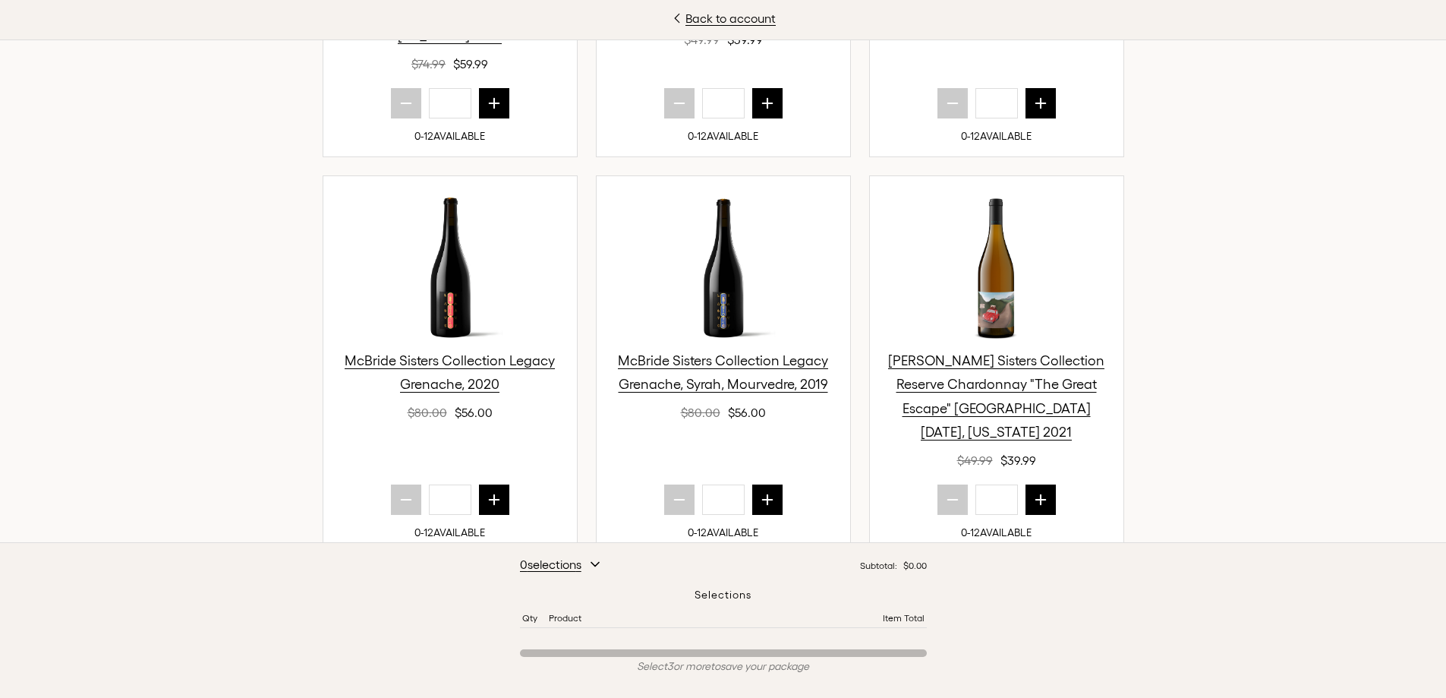
click at [1036, 494] on icon "next quantity" at bounding box center [1041, 499] width 10 height 10
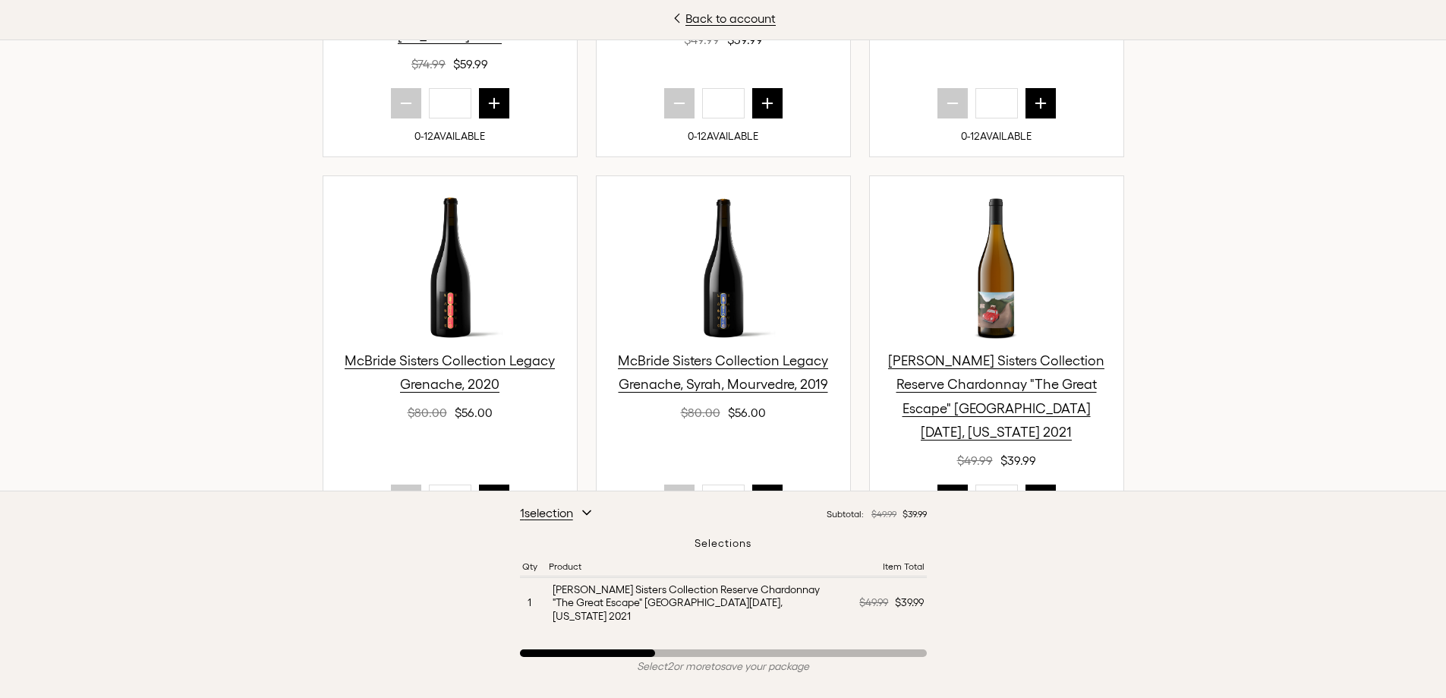
click at [1036, 494] on icon "next quantity" at bounding box center [1041, 499] width 10 height 10
type input "*"
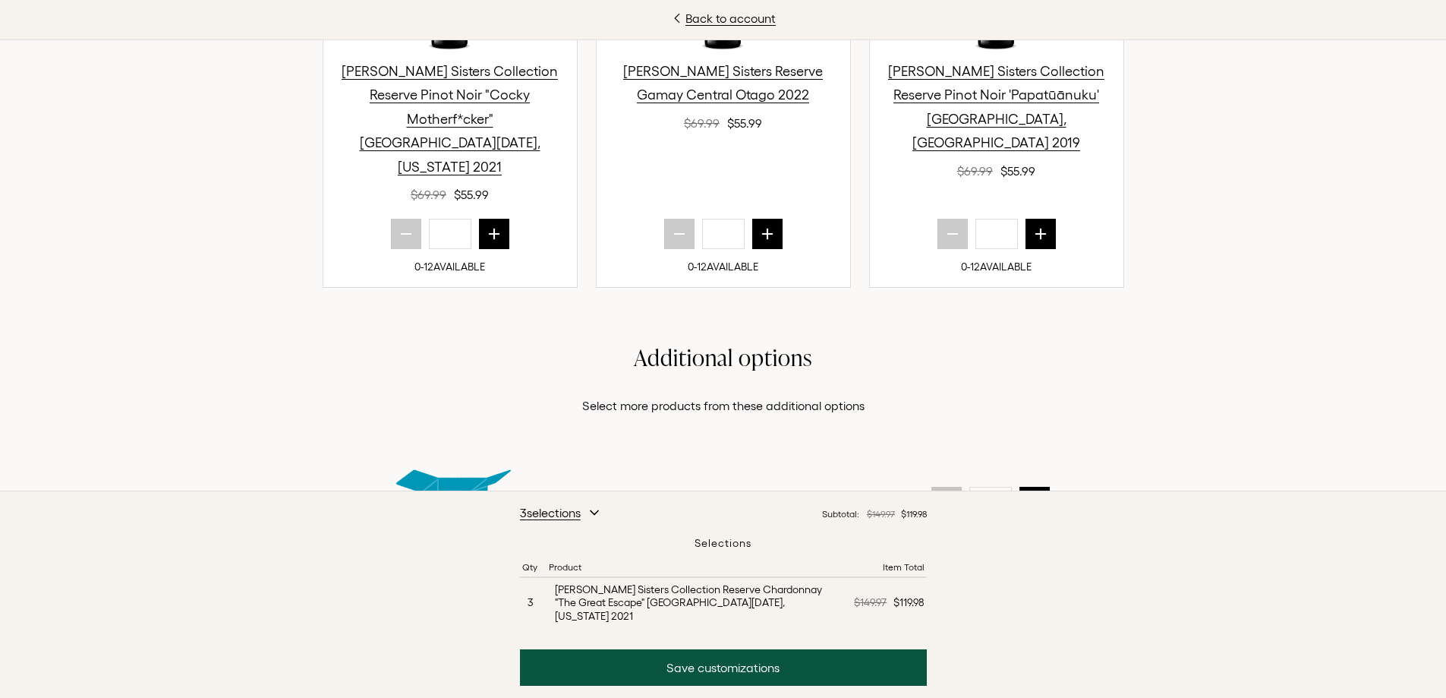
scroll to position [584, 0]
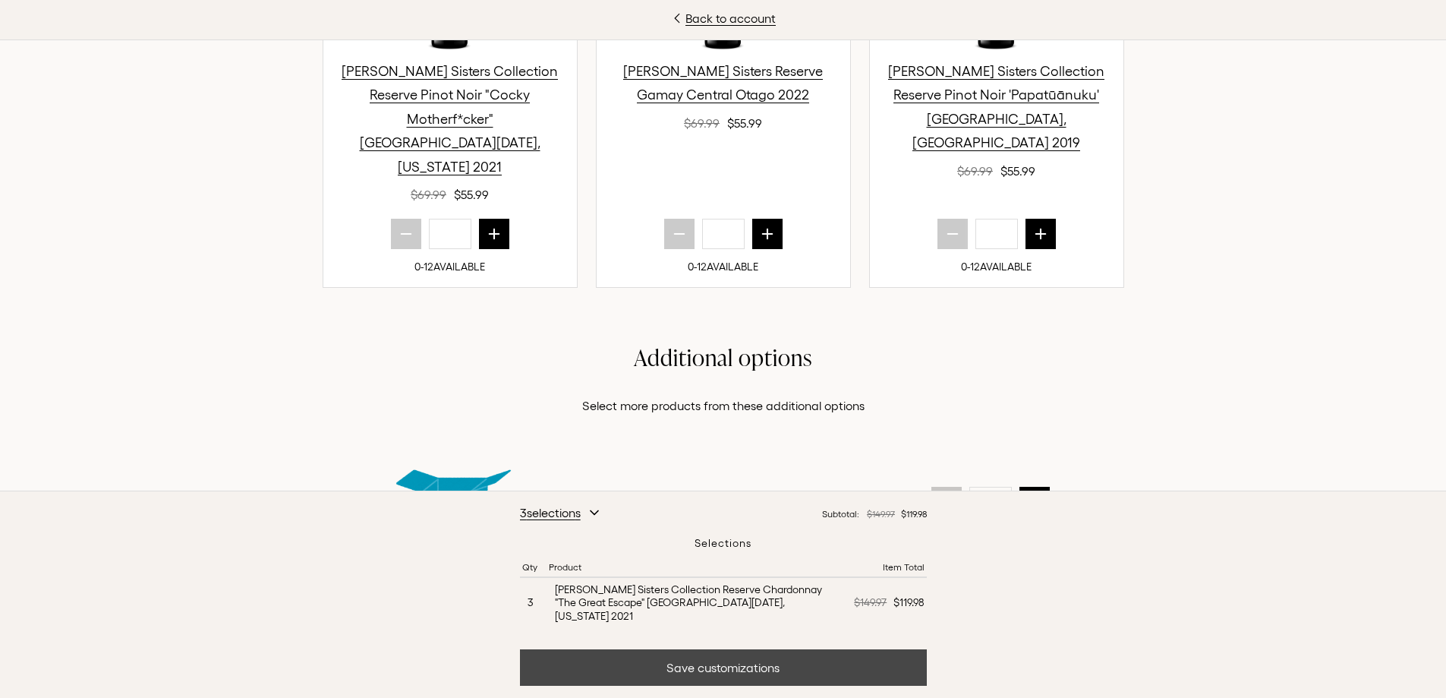
click at [775, 670] on button "Save customizations" at bounding box center [723, 667] width 407 height 36
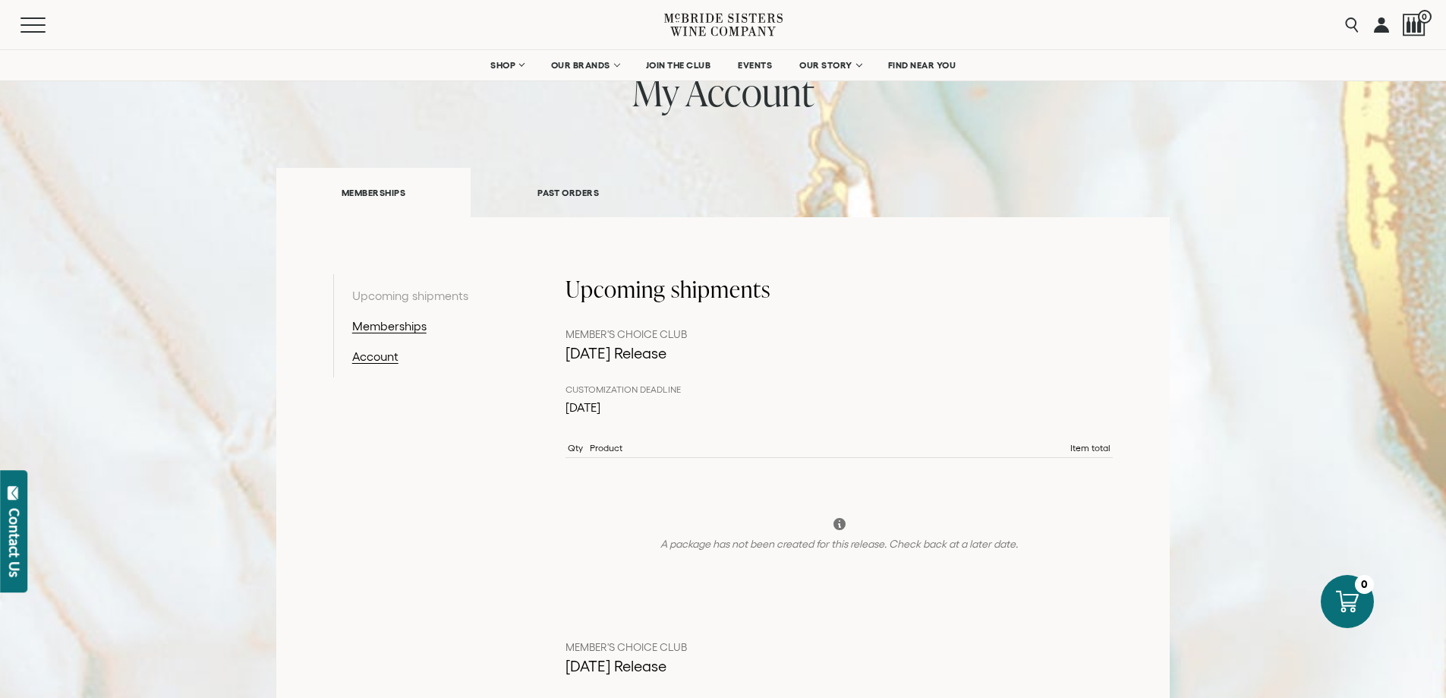
scroll to position [47, 0]
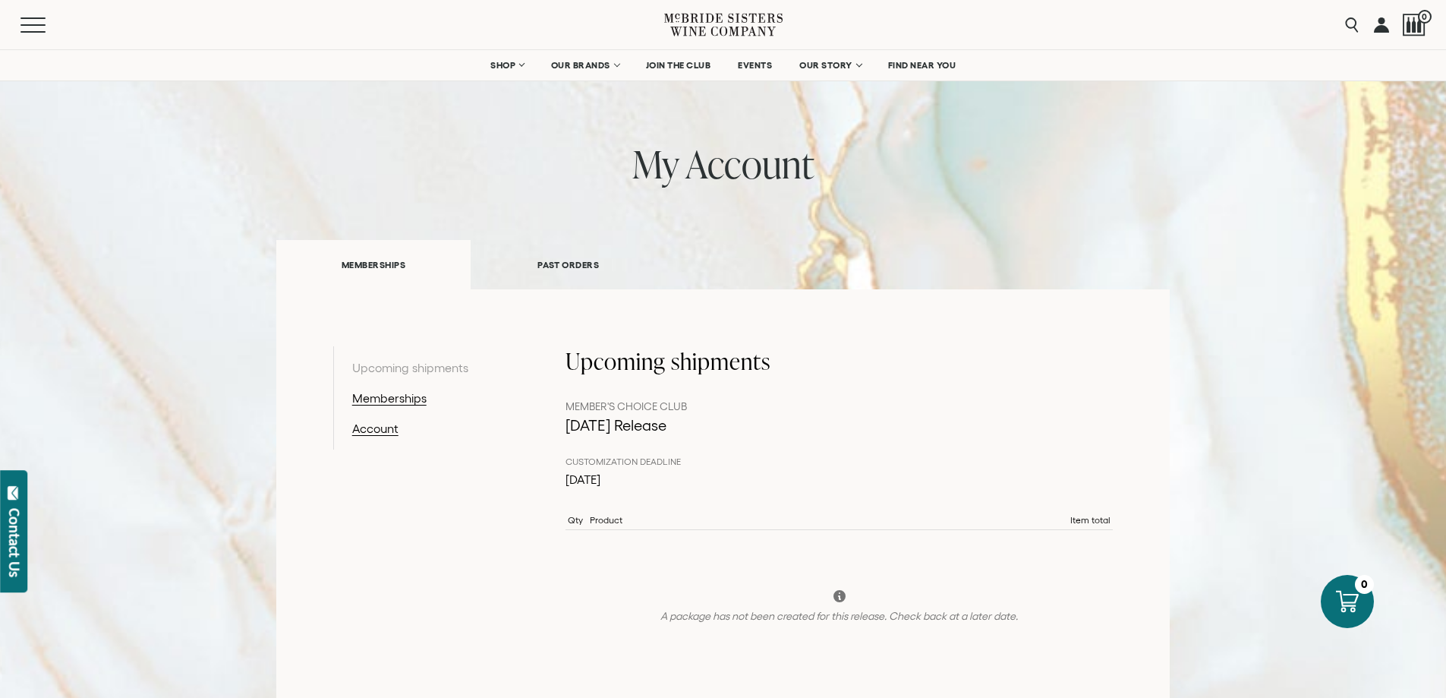
click at [574, 261] on link "PAST ORDERS" at bounding box center [568, 264] width 195 height 52
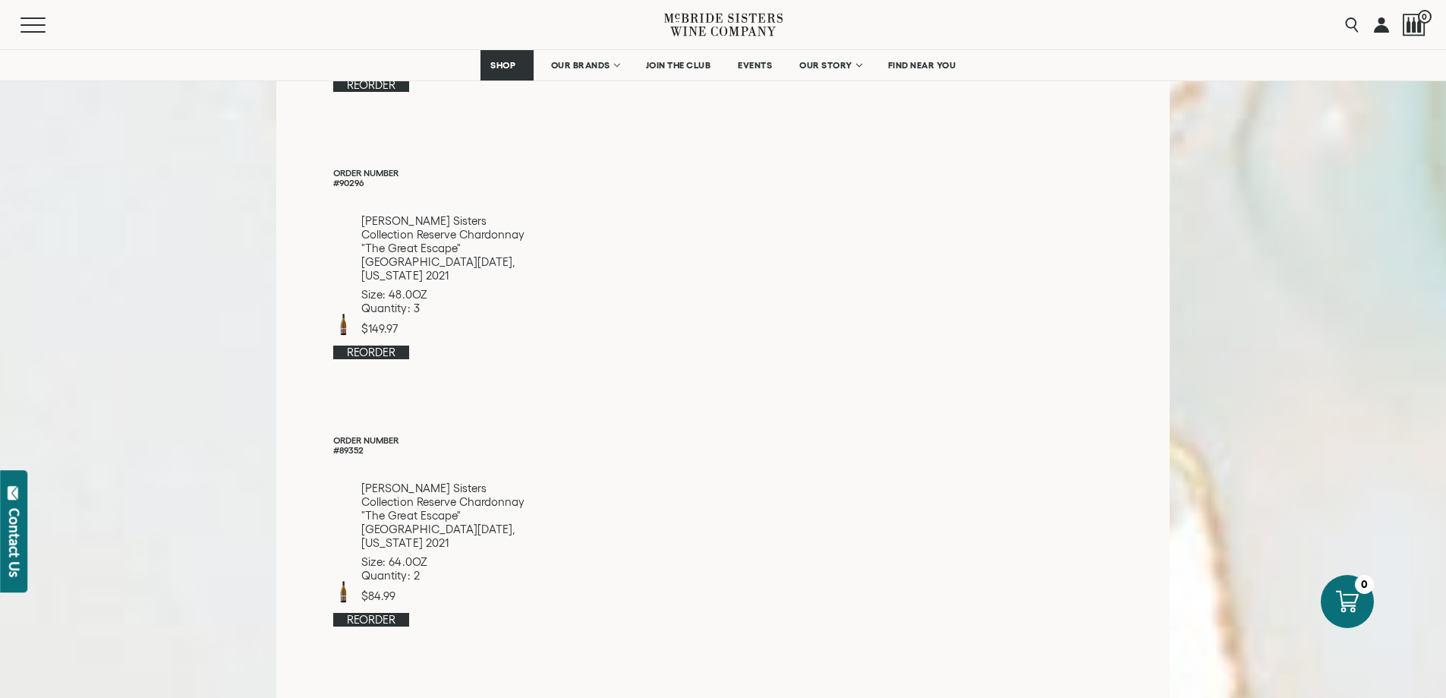
scroll to position [0, 0]
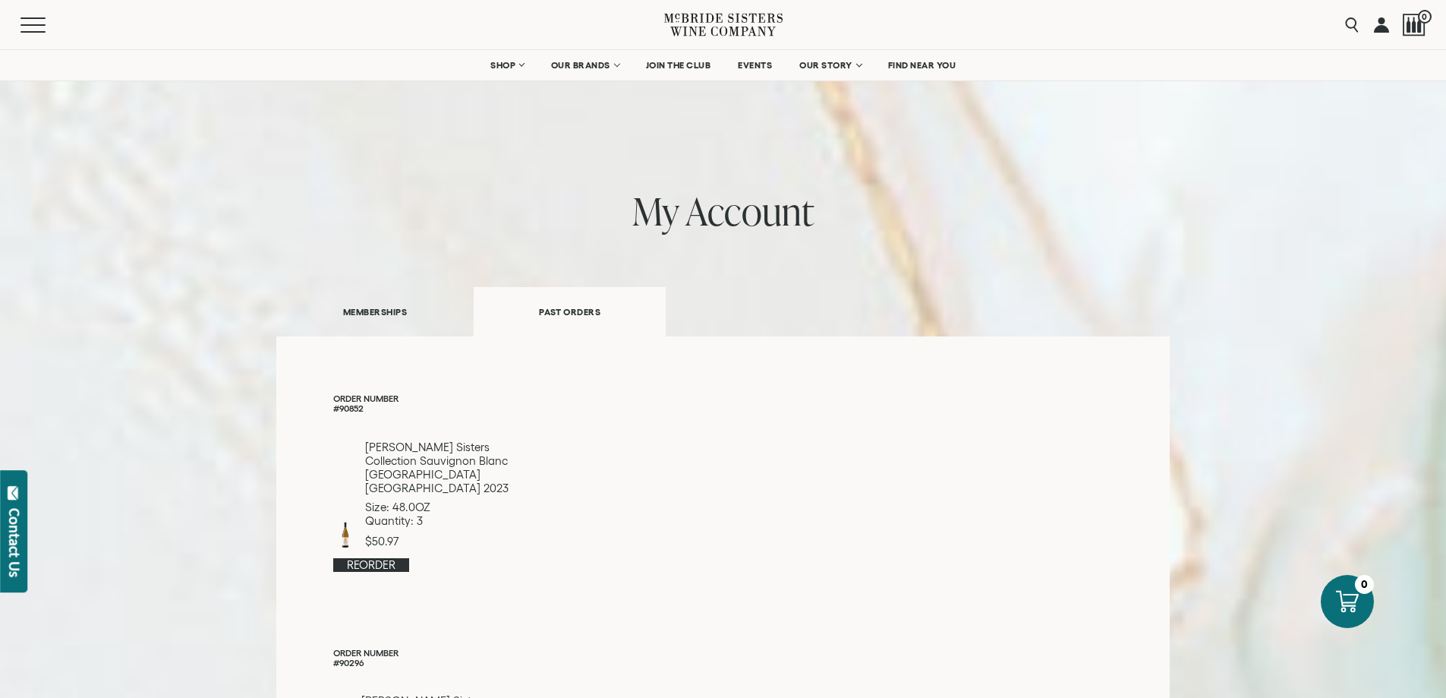
click at [399, 313] on link "MEMBERSHIPS" at bounding box center [374, 311] width 197 height 52
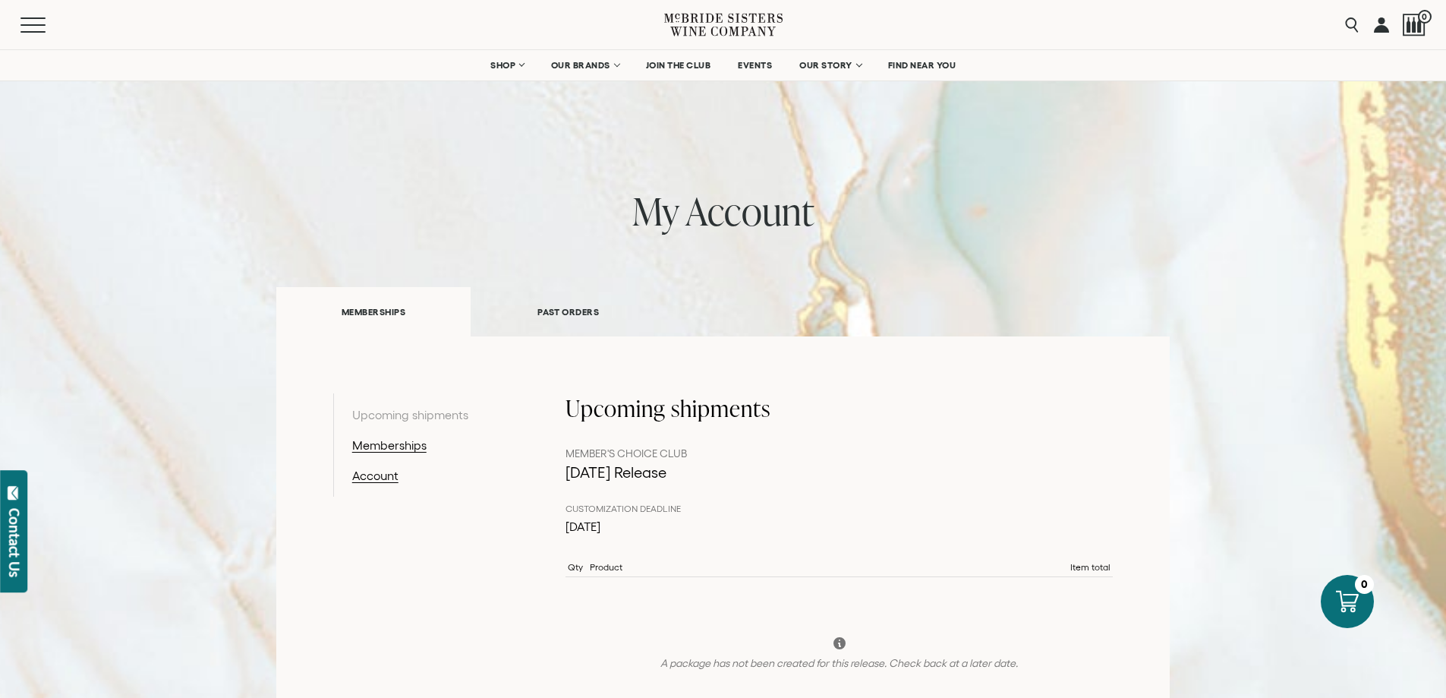
drag, startPoint x: 768, startPoint y: 412, endPoint x: 824, endPoint y: 419, distance: 56.6
click at [786, 417] on h2 "Upcoming shipments" at bounding box center [840, 408] width 548 height 30
